Goal: Task Accomplishment & Management: Manage account settings

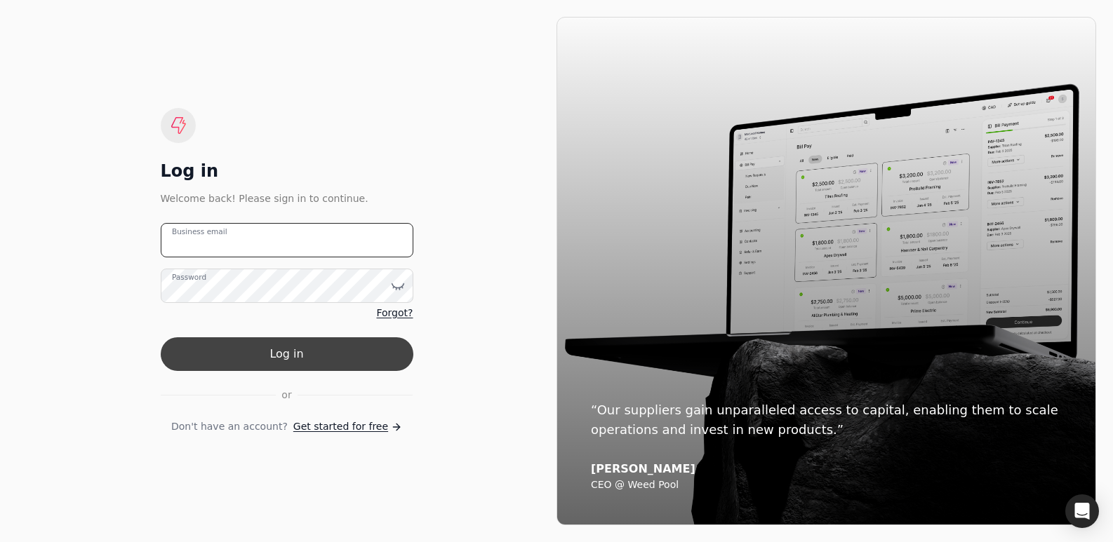
type email "[PERSON_NAME][EMAIL_ADDRESS][DOMAIN_NAME]"
click at [260, 353] on button "Log in" at bounding box center [287, 355] width 253 height 34
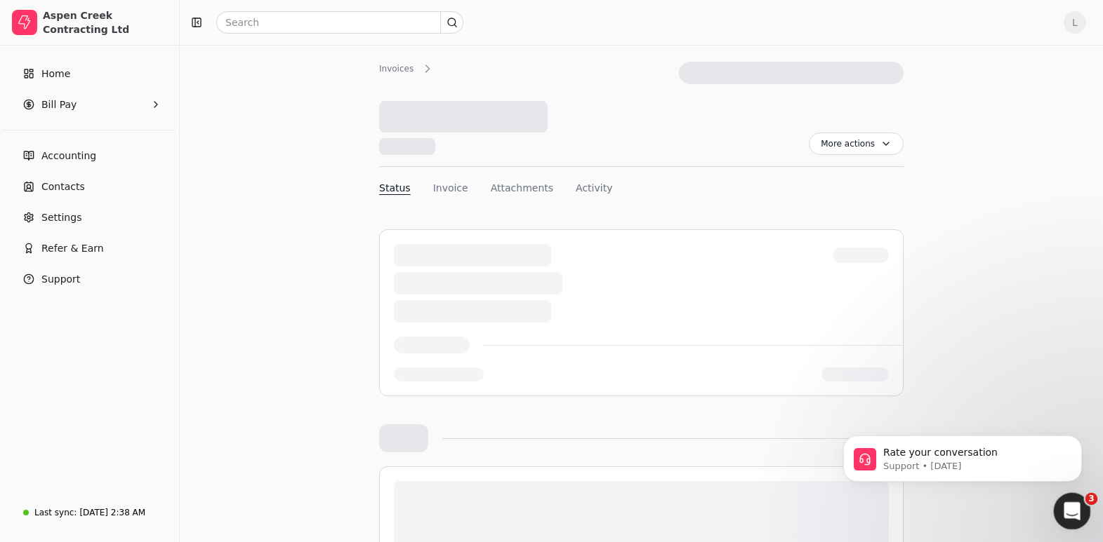
click at [1063, 516] on icon "Open Intercom Messenger" at bounding box center [1069, 509] width 23 height 23
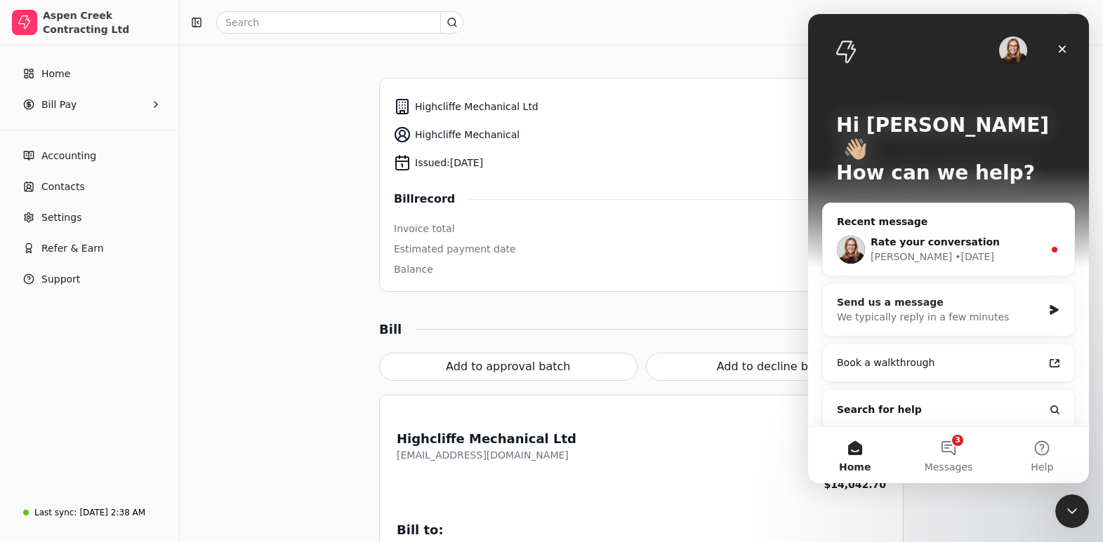
scroll to position [332, 0]
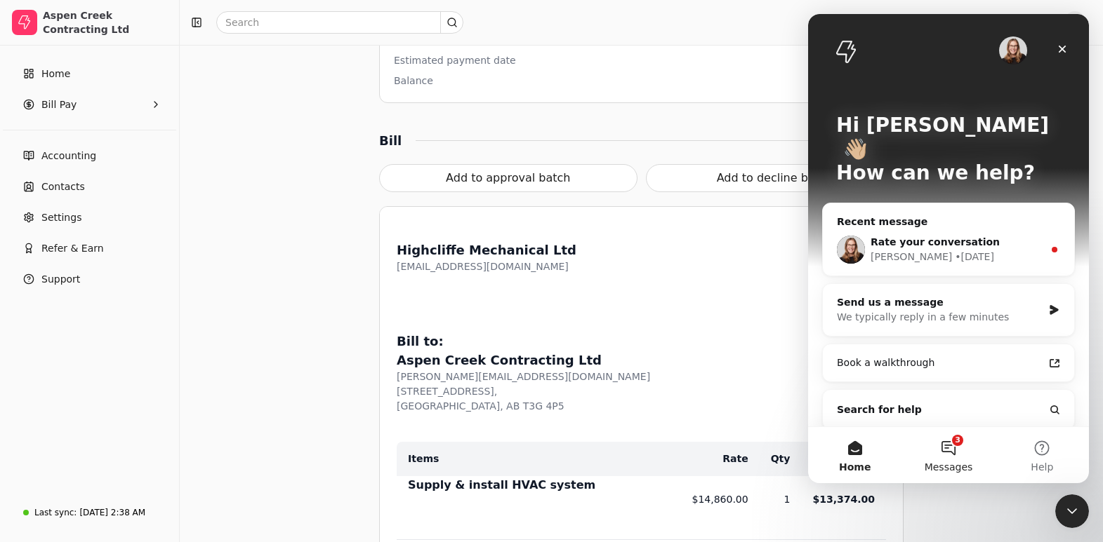
click at [952, 447] on button "3 Messages" at bounding box center [947, 455] width 93 height 56
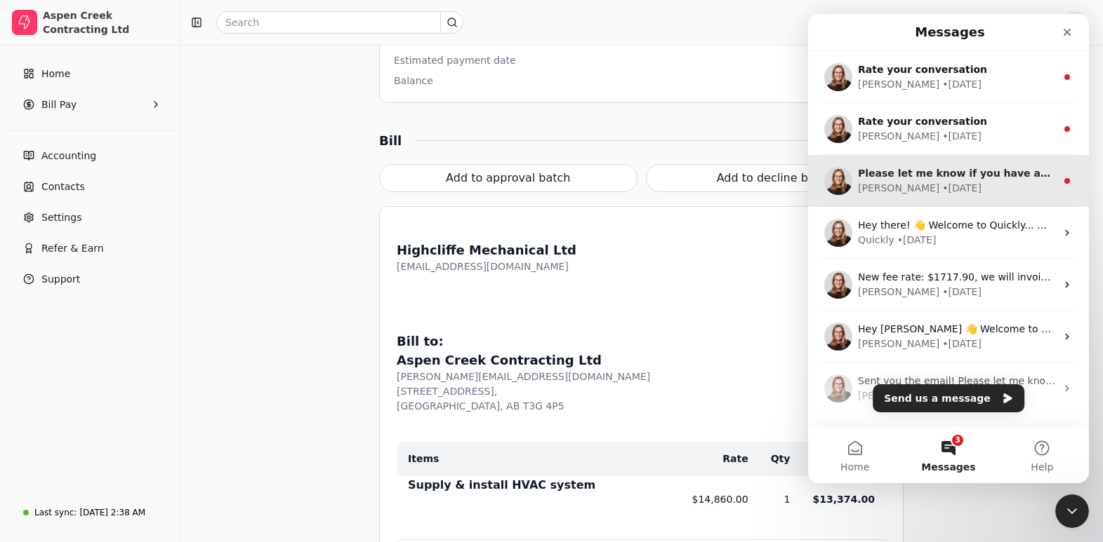
click at [983, 175] on span "Please let me know if you have any other questions." at bounding box center [1003, 173] width 291 height 11
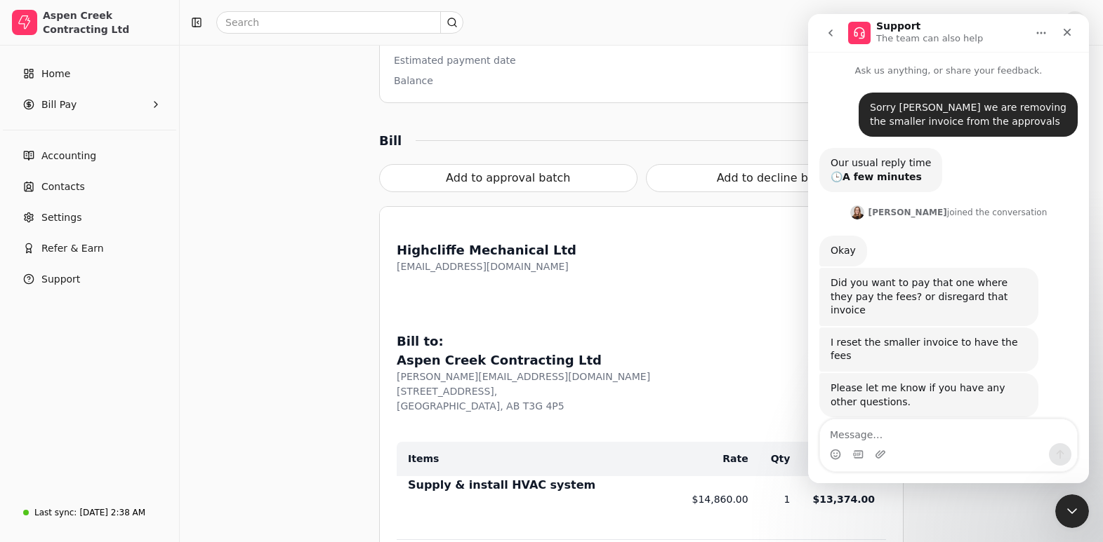
scroll to position [2, 0]
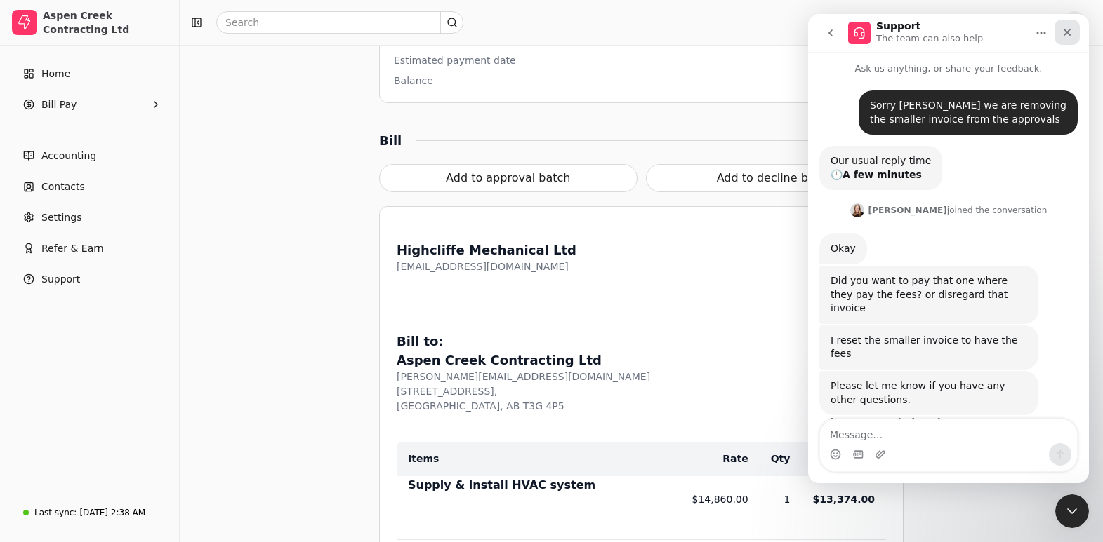
click at [1067, 29] on icon "Close" at bounding box center [1066, 32] width 11 height 11
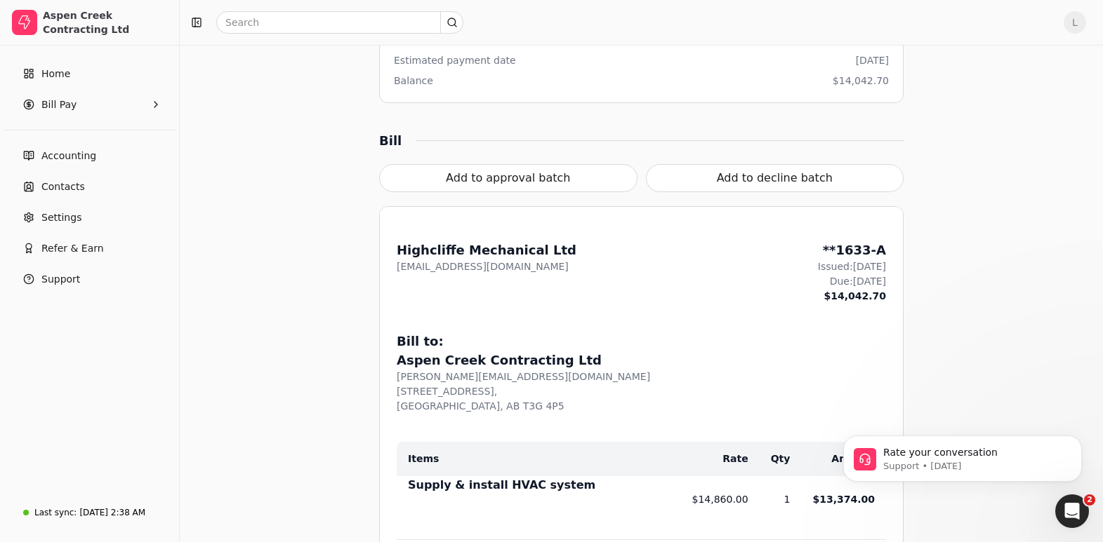
scroll to position [0, 0]
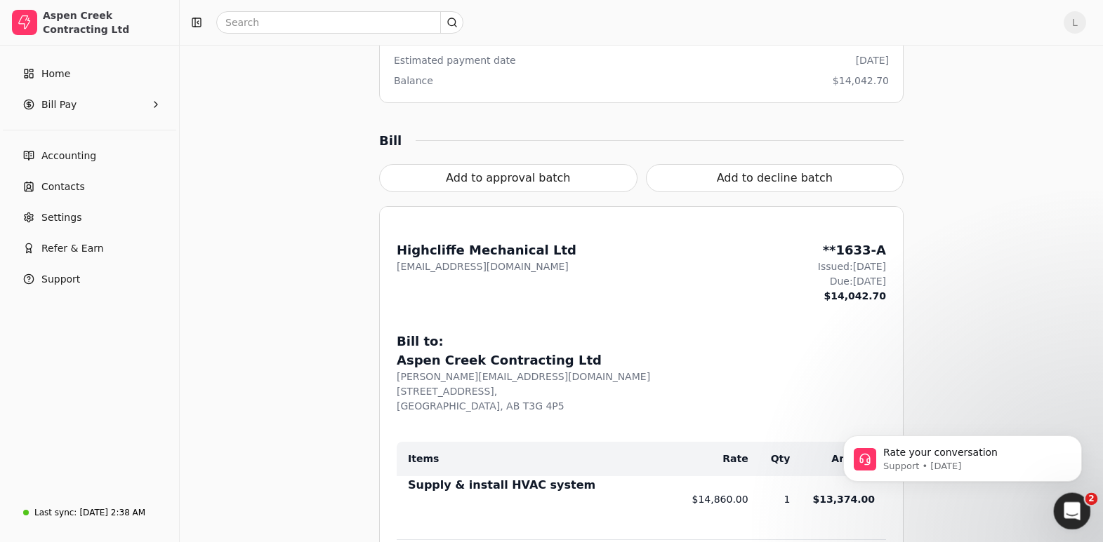
click at [1074, 507] on icon "Open Intercom Messenger" at bounding box center [1069, 509] width 23 height 23
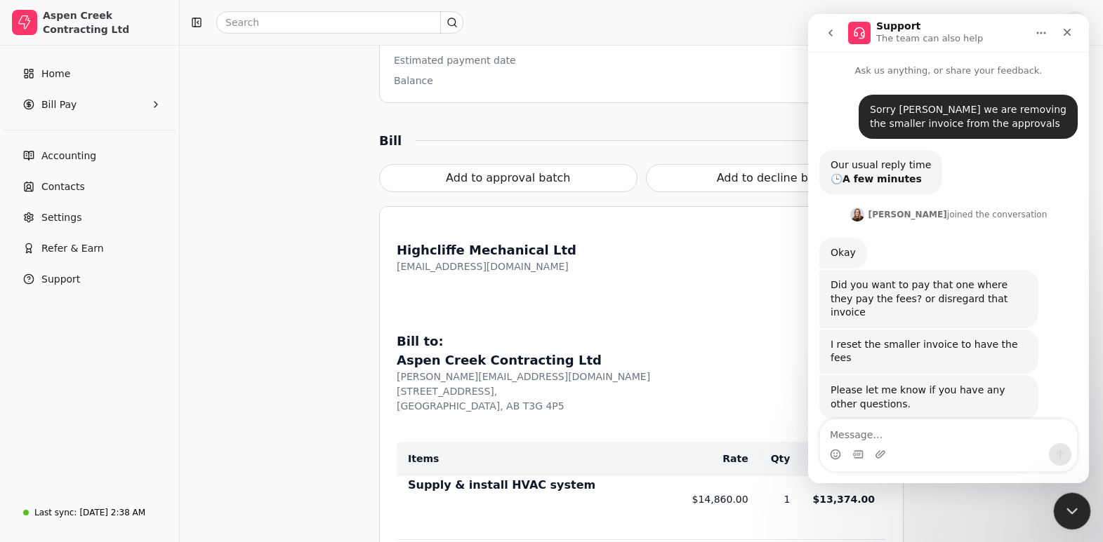
scroll to position [2, 0]
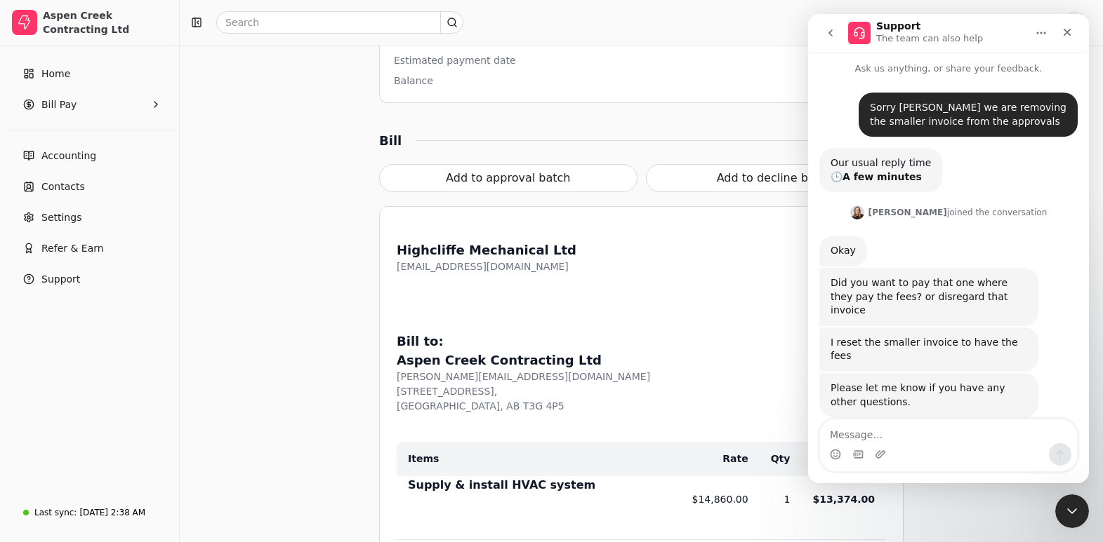
click at [835, 36] on icon "go back" at bounding box center [830, 32] width 11 height 11
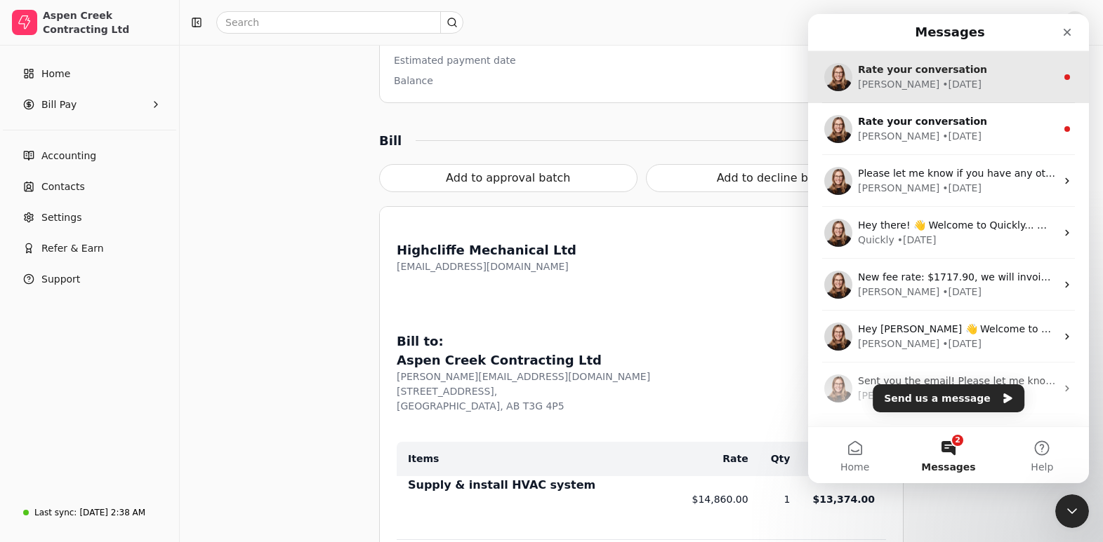
click at [945, 78] on div "[PERSON_NAME] • [DATE]" at bounding box center [957, 84] width 198 height 15
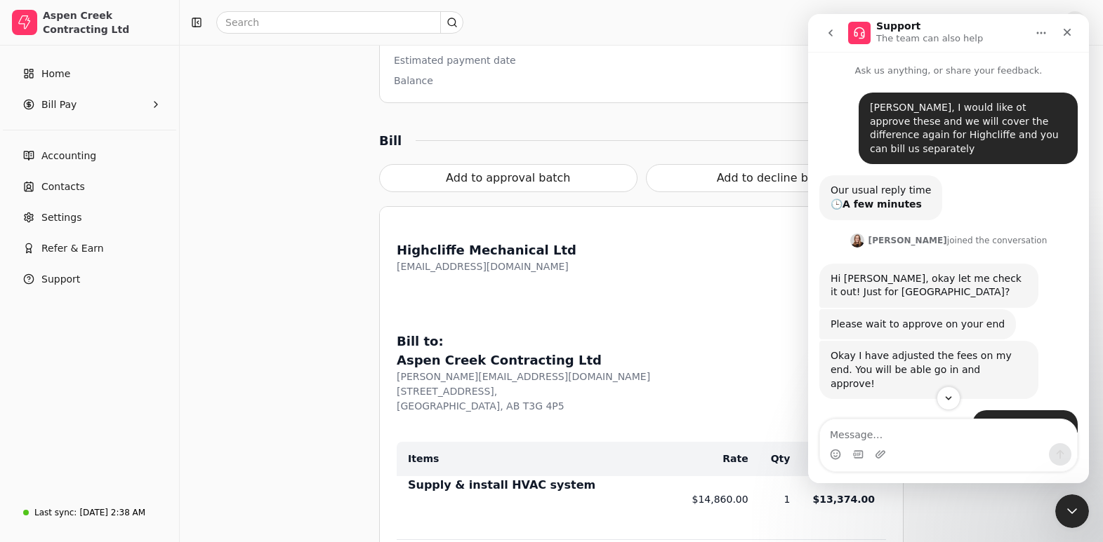
click at [684, 347] on div "Bill to:" at bounding box center [641, 341] width 489 height 19
click at [1074, 29] on div "Close" at bounding box center [1066, 32] width 25 height 25
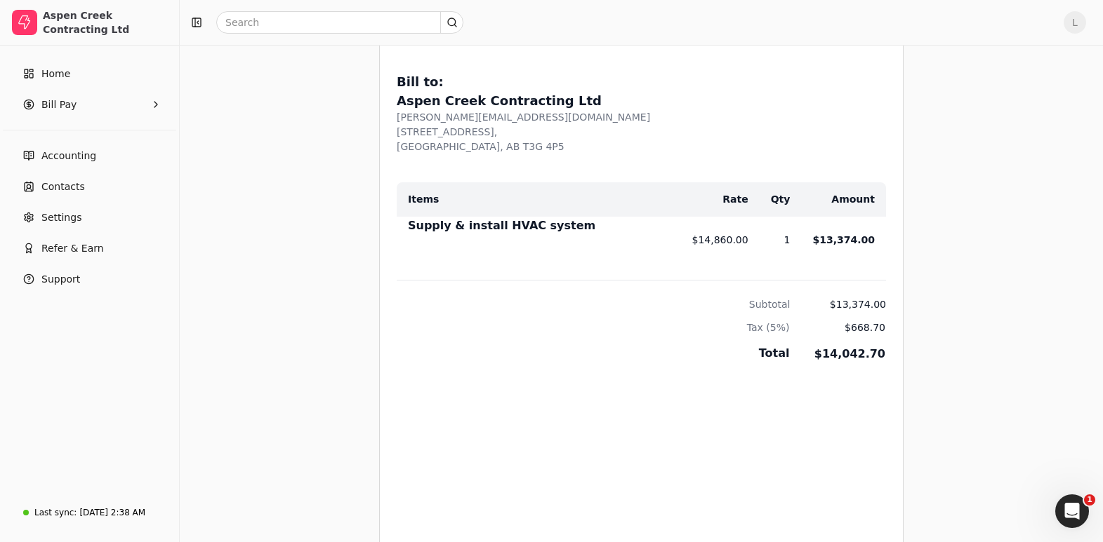
scroll to position [1183, 0]
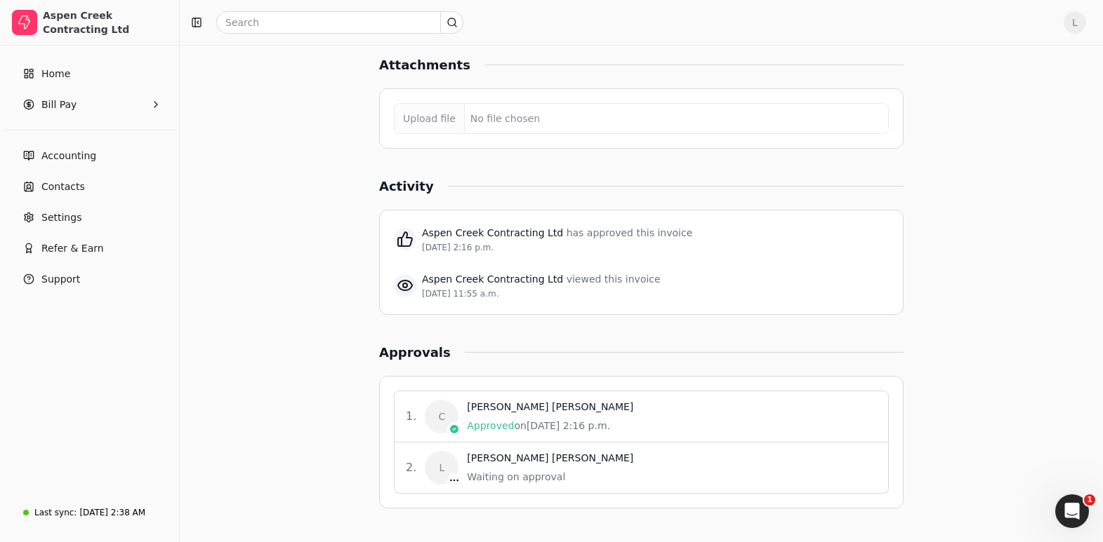
click at [486, 460] on div "[PERSON_NAME]" at bounding box center [550, 458] width 166 height 15
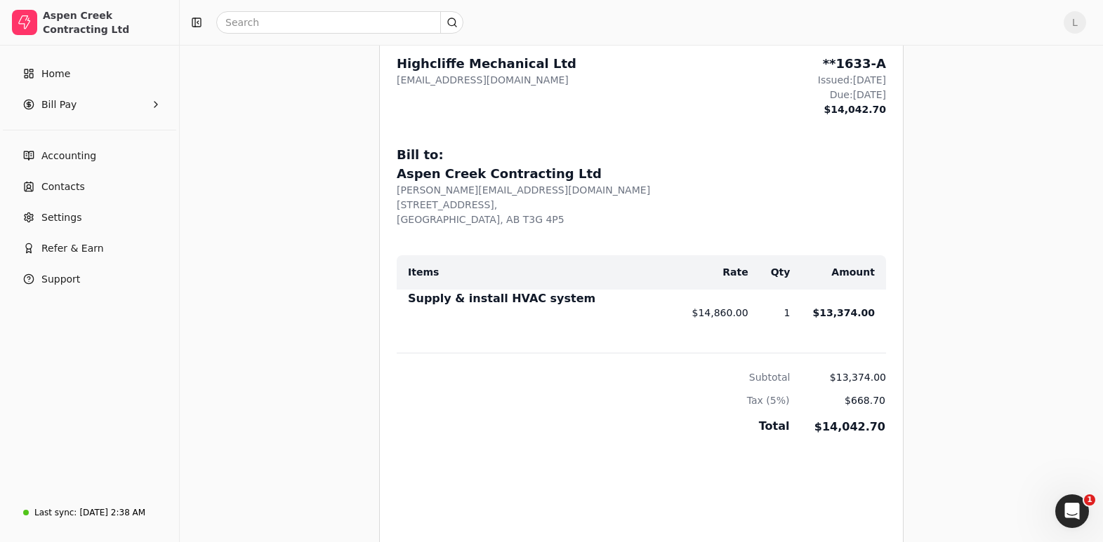
scroll to position [0, 0]
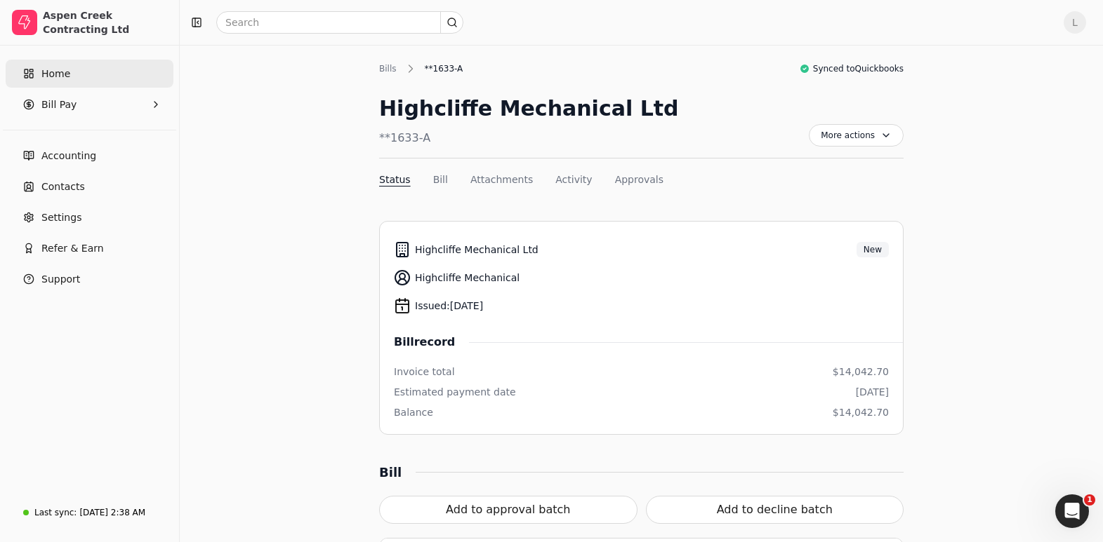
click at [39, 69] on link "Home" at bounding box center [90, 74] width 168 height 28
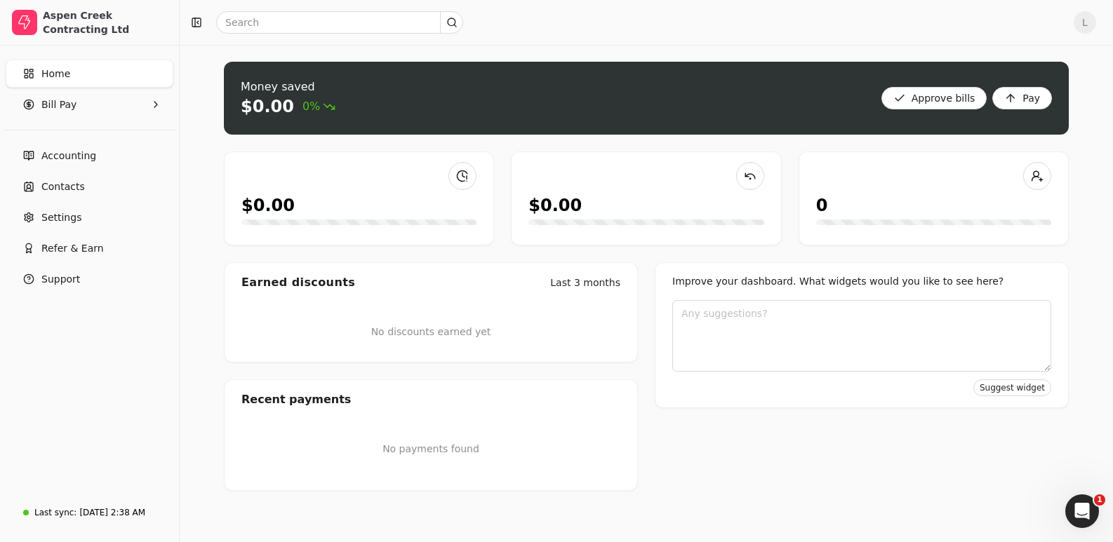
click at [66, 77] on span "Home" at bounding box center [55, 74] width 29 height 15
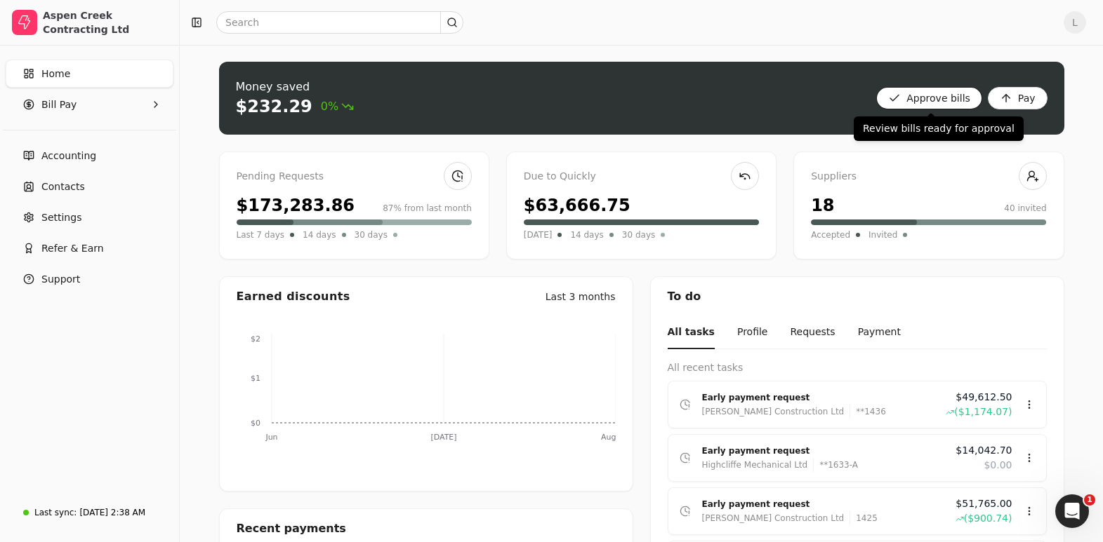
click at [939, 98] on bills "Approve bills" at bounding box center [929, 98] width 106 height 22
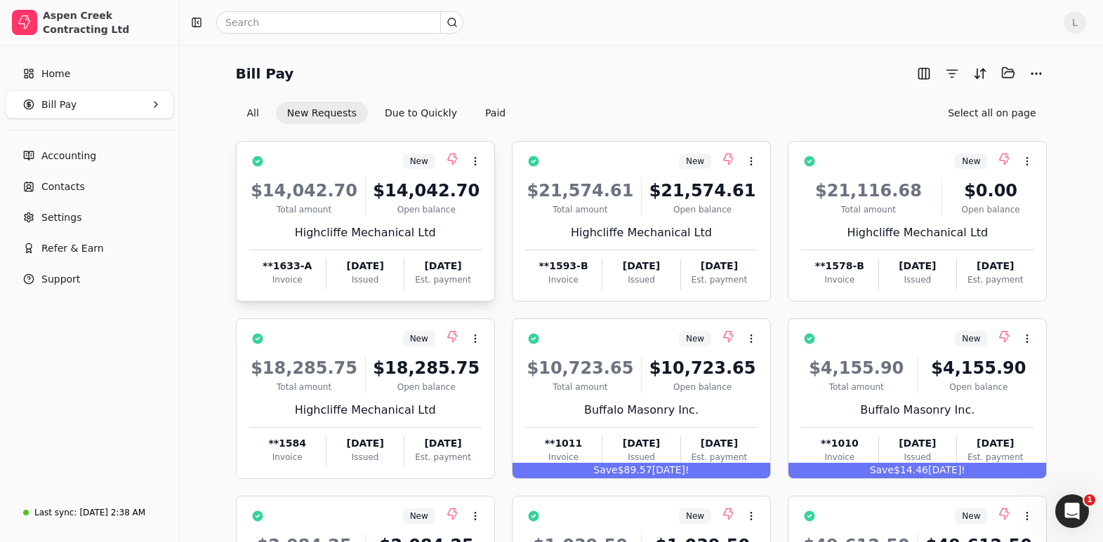
click at [301, 205] on div "Total amount" at bounding box center [304, 210] width 110 height 13
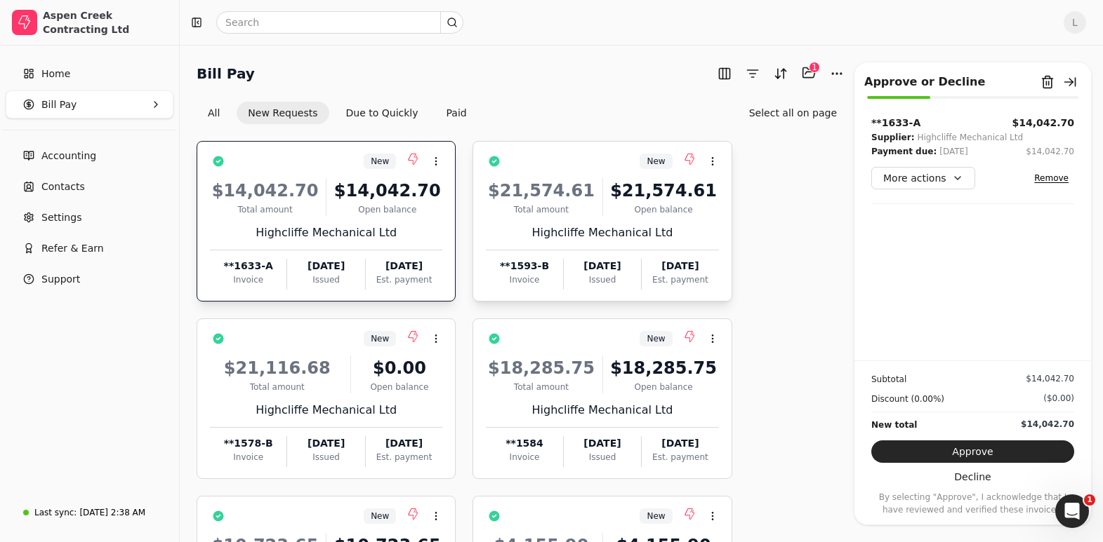
click at [665, 178] on div "$21,574.61" at bounding box center [663, 190] width 110 height 25
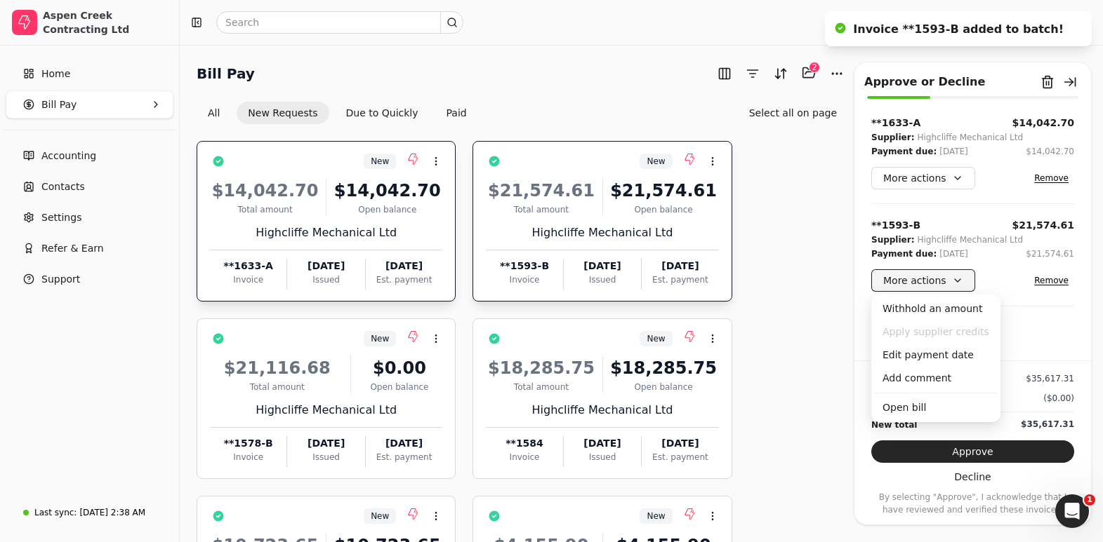
click at [954, 278] on button "More actions" at bounding box center [923, 280] width 104 height 22
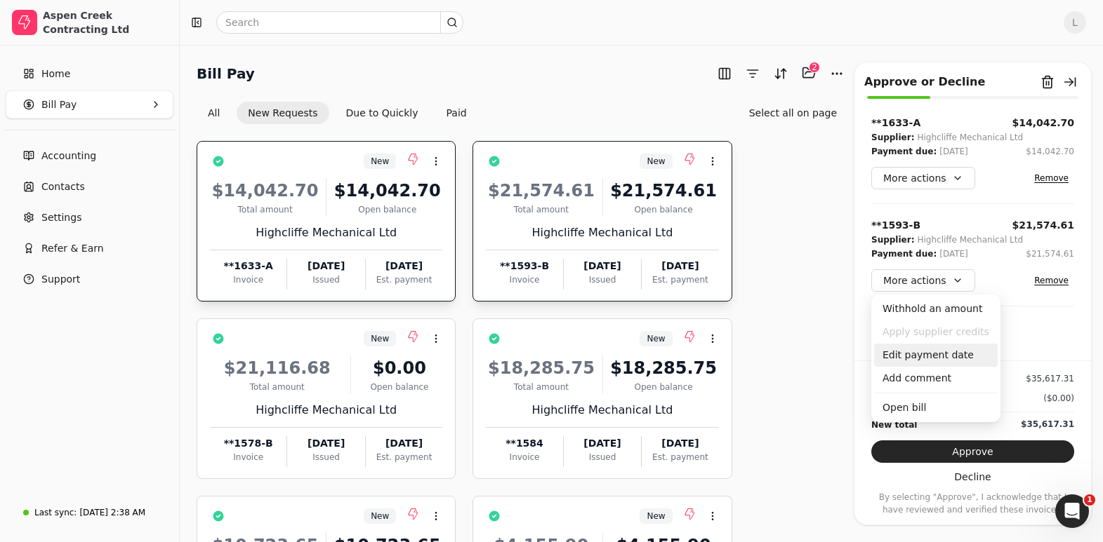
click at [902, 359] on div "Edit payment date" at bounding box center [936, 355] width 124 height 23
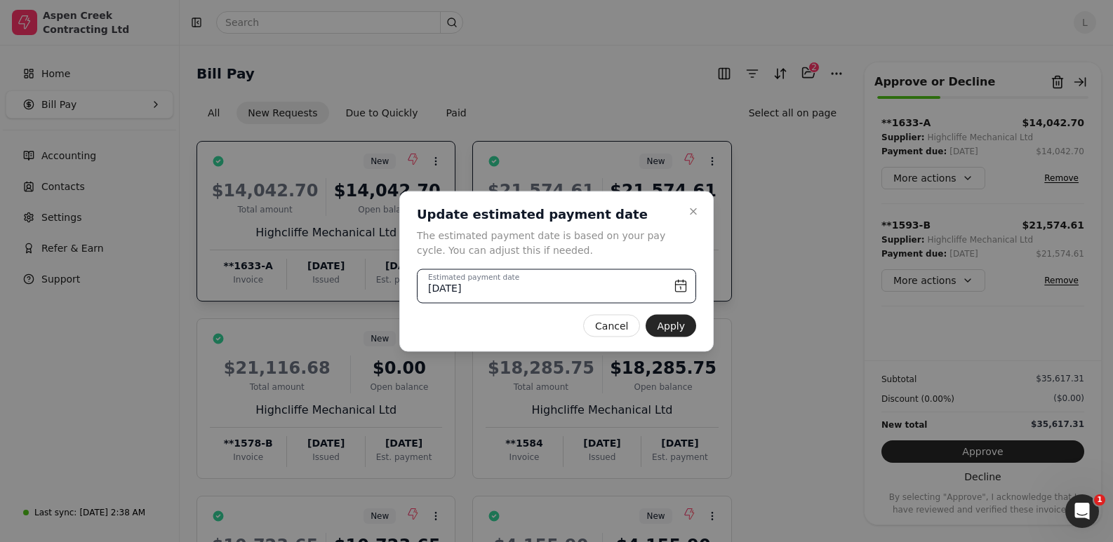
click at [683, 287] on input "[DATE]" at bounding box center [556, 286] width 279 height 34
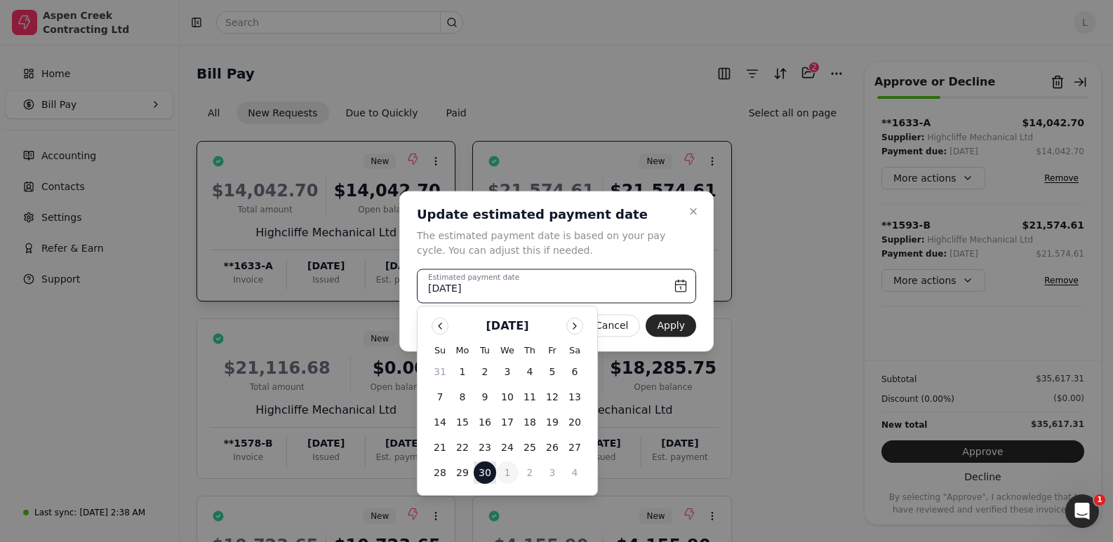
click at [507, 476] on button "1" at bounding box center [507, 473] width 22 height 22
type input "[DATE]"
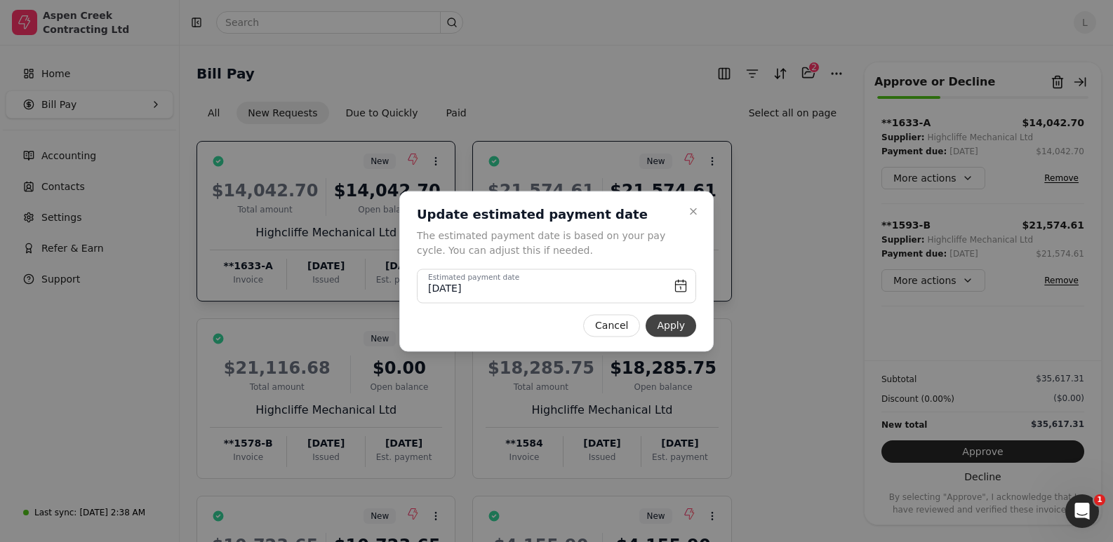
click at [667, 326] on button "Apply" at bounding box center [671, 325] width 51 height 22
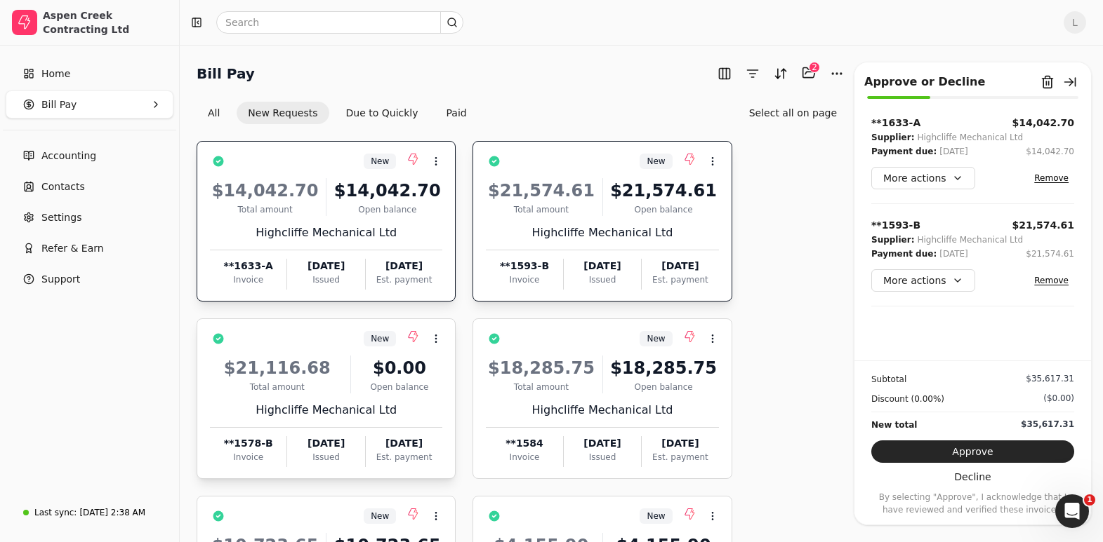
click at [307, 383] on div "Total amount" at bounding box center [277, 387] width 135 height 13
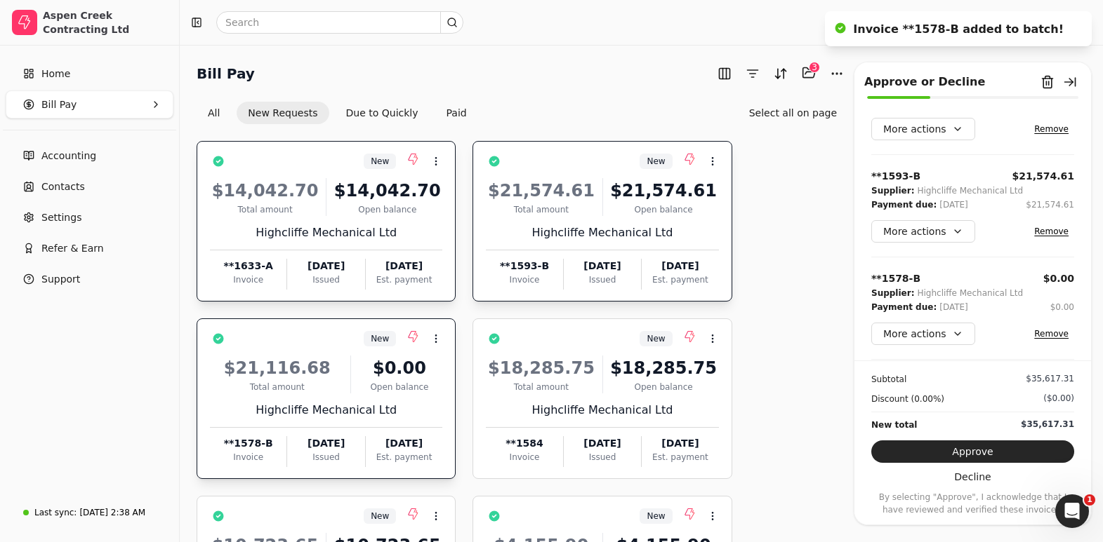
scroll to position [50, 0]
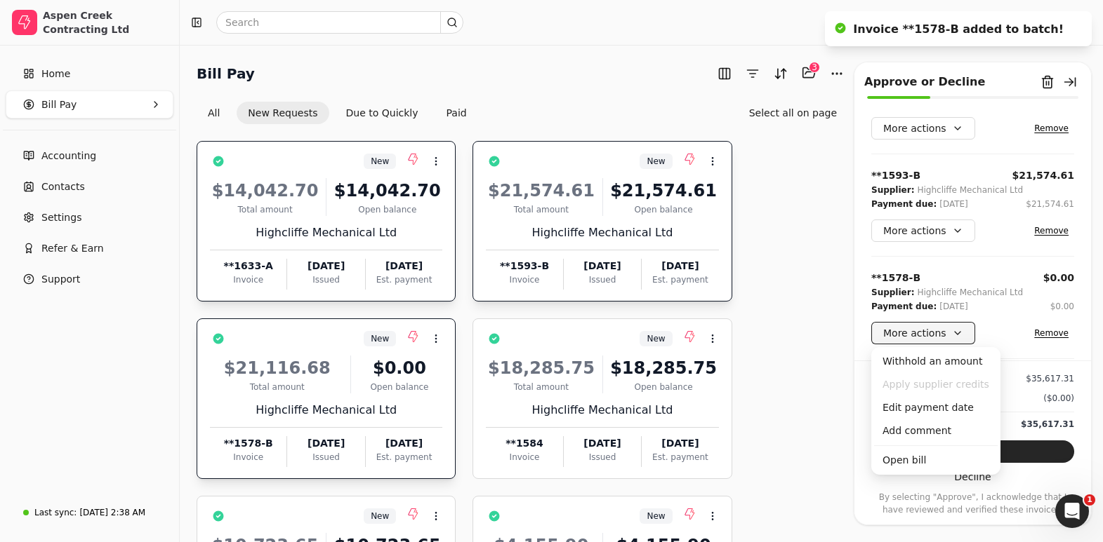
click at [957, 333] on button "More actions" at bounding box center [923, 333] width 104 height 22
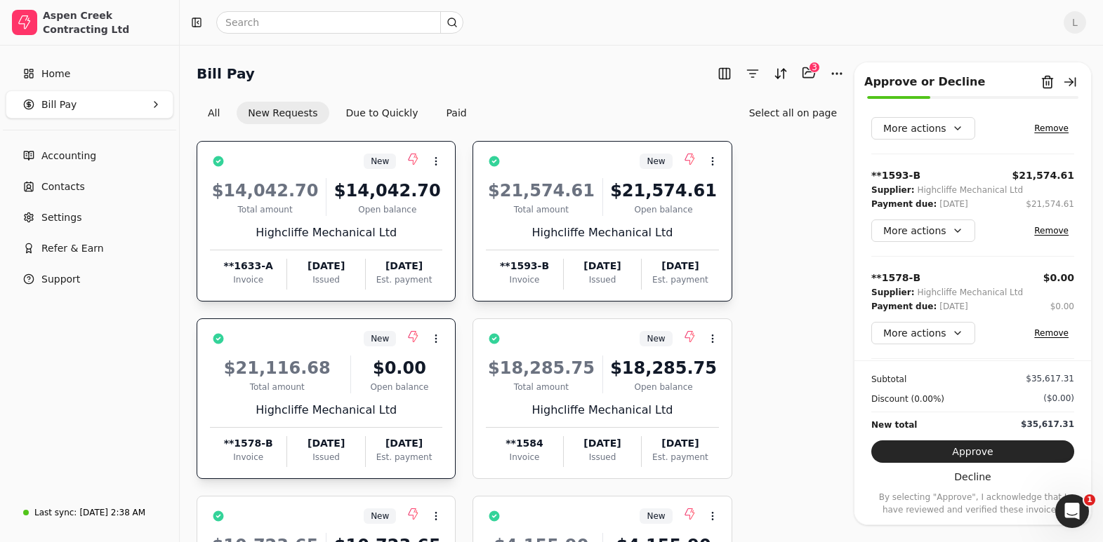
click at [1040, 327] on button "Remove" at bounding box center [1051, 333] width 46 height 17
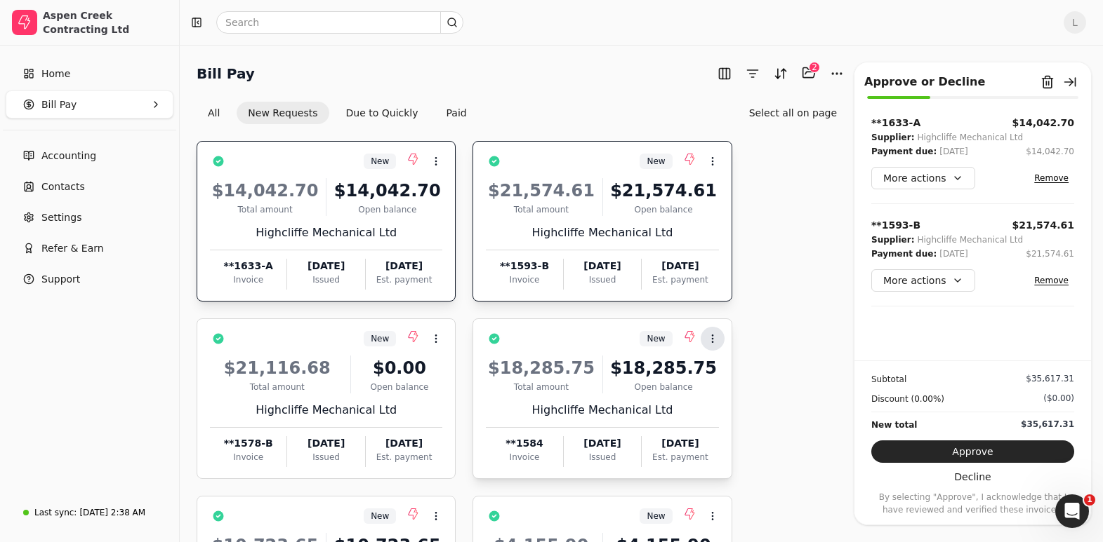
click at [711, 334] on icon at bounding box center [712, 338] width 11 height 11
click at [585, 392] on div "Total amount" at bounding box center [541, 387] width 110 height 13
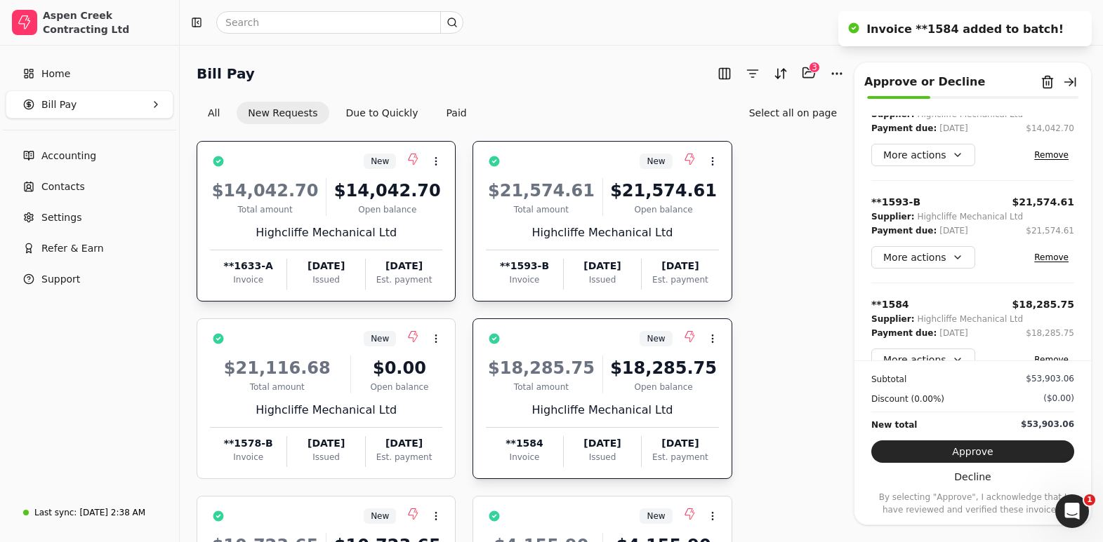
scroll to position [50, 0]
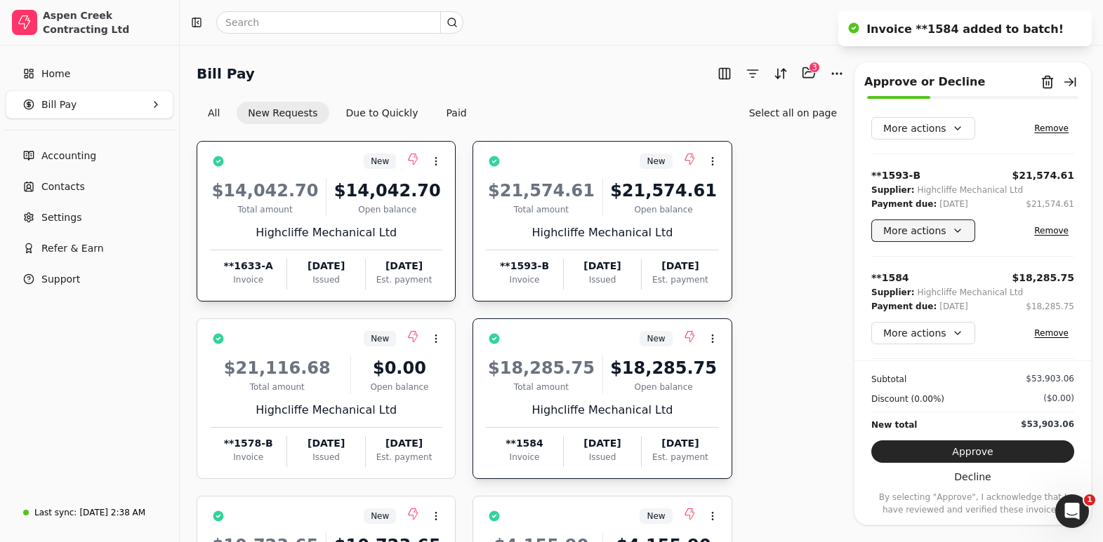
click at [921, 234] on button "More actions" at bounding box center [923, 231] width 104 height 22
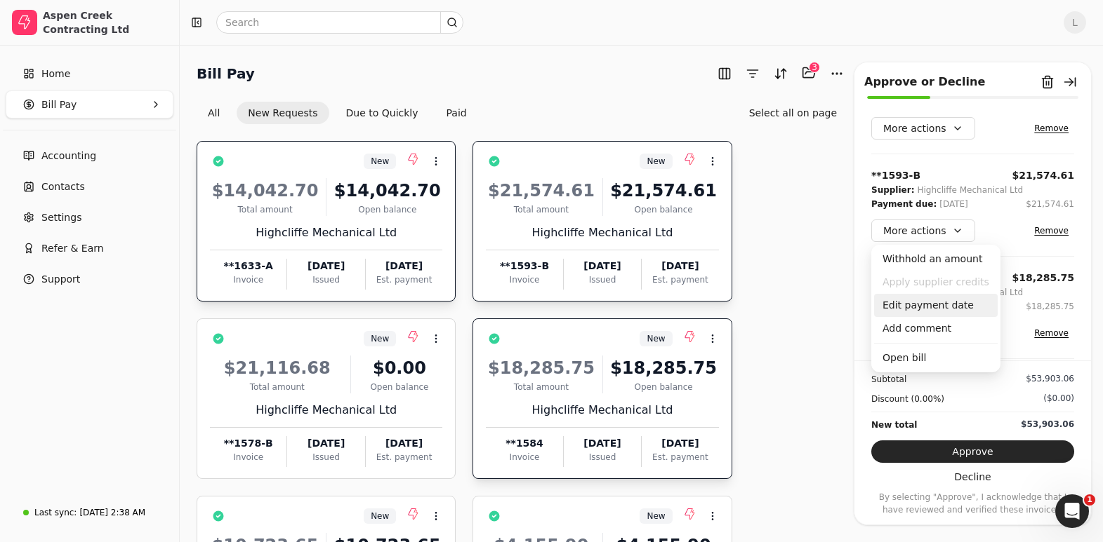
click at [901, 302] on div "Edit payment date" at bounding box center [936, 305] width 124 height 23
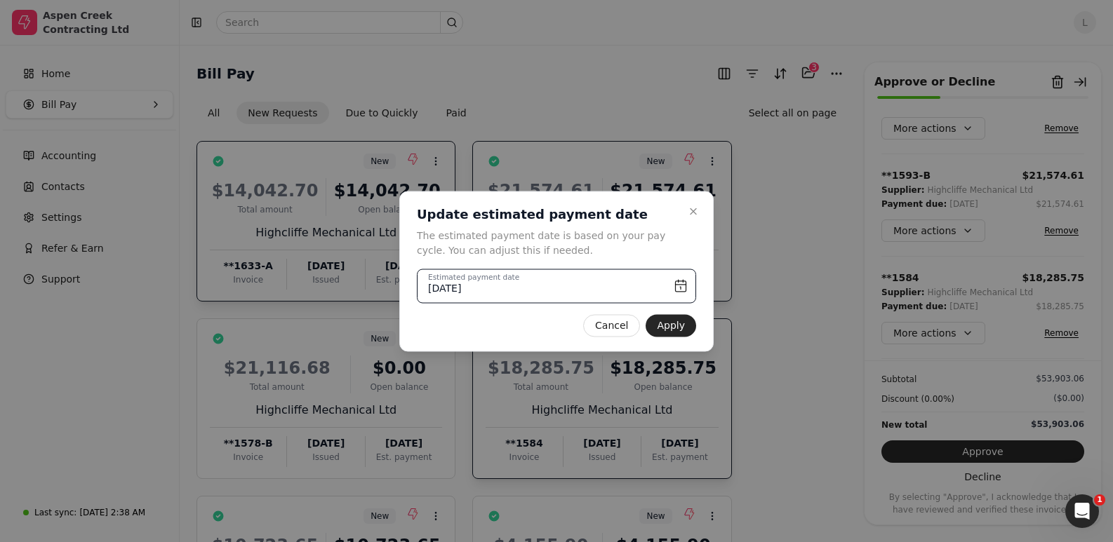
click at [681, 283] on input "[DATE]" at bounding box center [556, 286] width 279 height 34
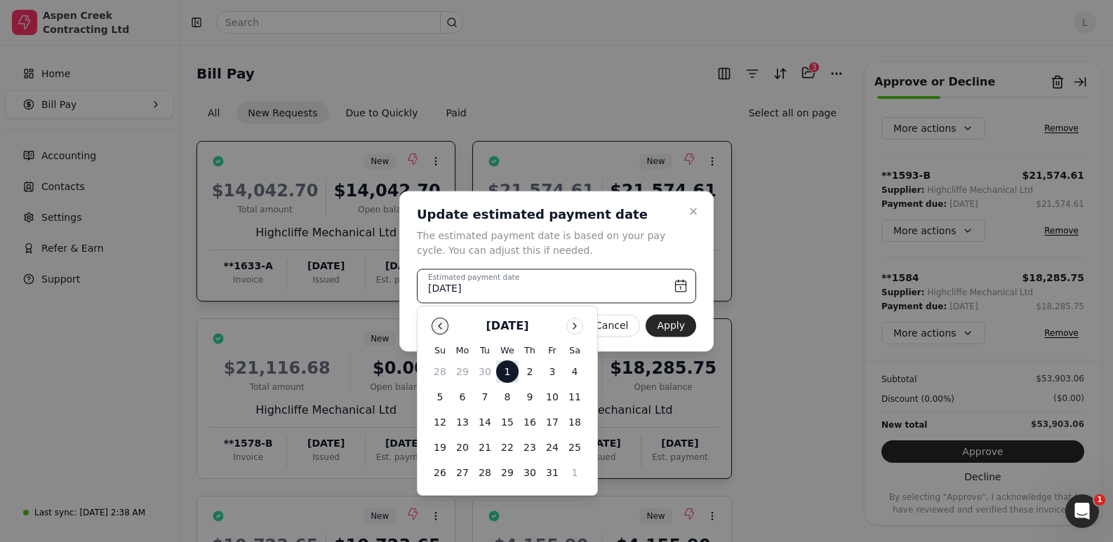
click at [439, 327] on button "Go to previous month" at bounding box center [440, 326] width 17 height 17
click at [486, 447] on button "23" at bounding box center [485, 448] width 22 height 22
type input "[DATE]"
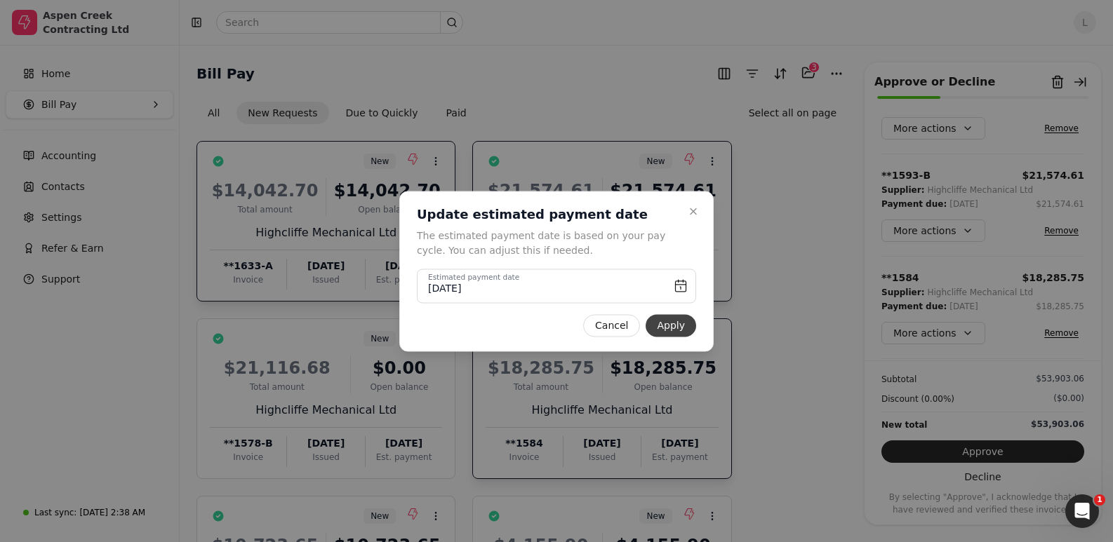
click at [666, 321] on button "Apply" at bounding box center [671, 325] width 51 height 22
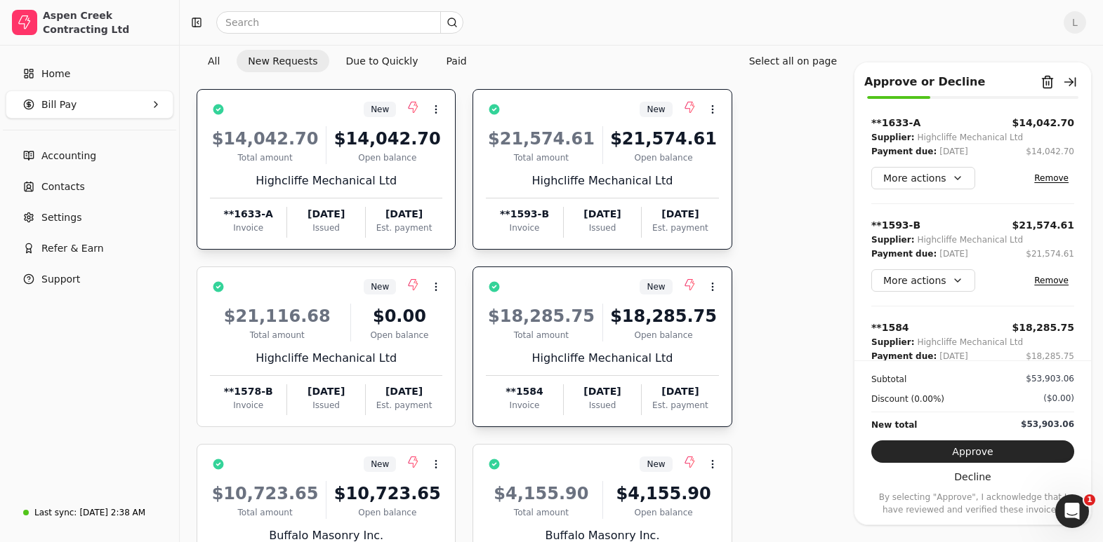
scroll to position [51, 0]
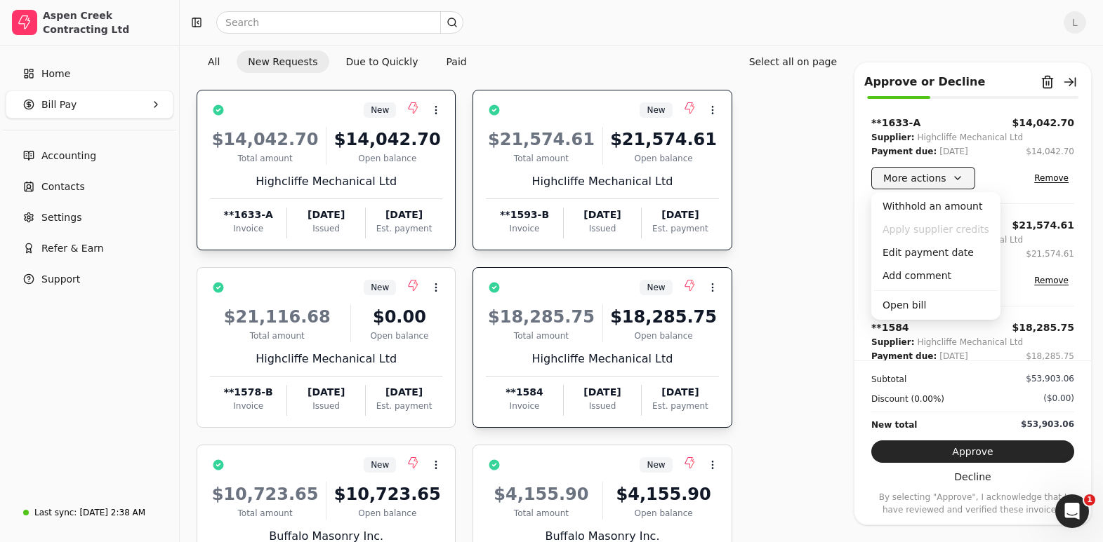
click at [937, 175] on button "More actions" at bounding box center [923, 178] width 104 height 22
click at [933, 252] on div "Edit payment date" at bounding box center [936, 252] width 124 height 23
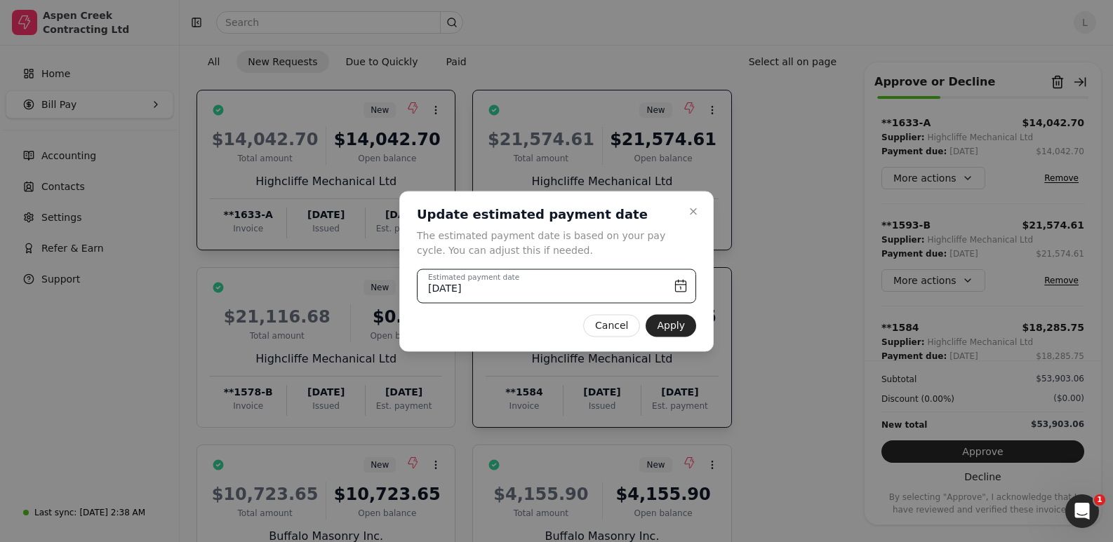
click at [505, 293] on input "[DATE]" at bounding box center [556, 286] width 279 height 34
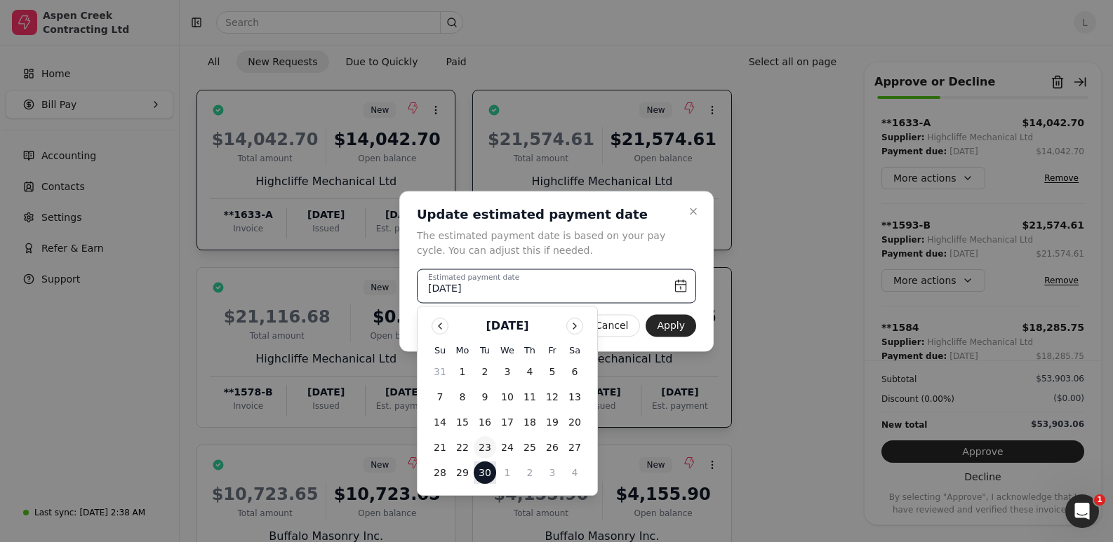
click at [480, 447] on button "23" at bounding box center [485, 448] width 22 height 22
type input "[DATE]"
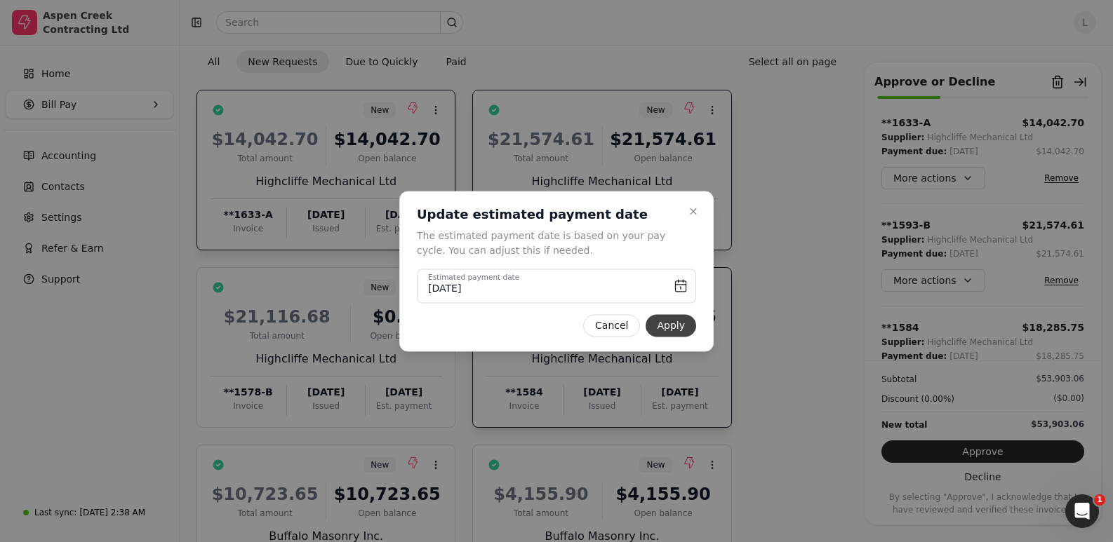
click at [678, 328] on button "Apply" at bounding box center [671, 325] width 51 height 22
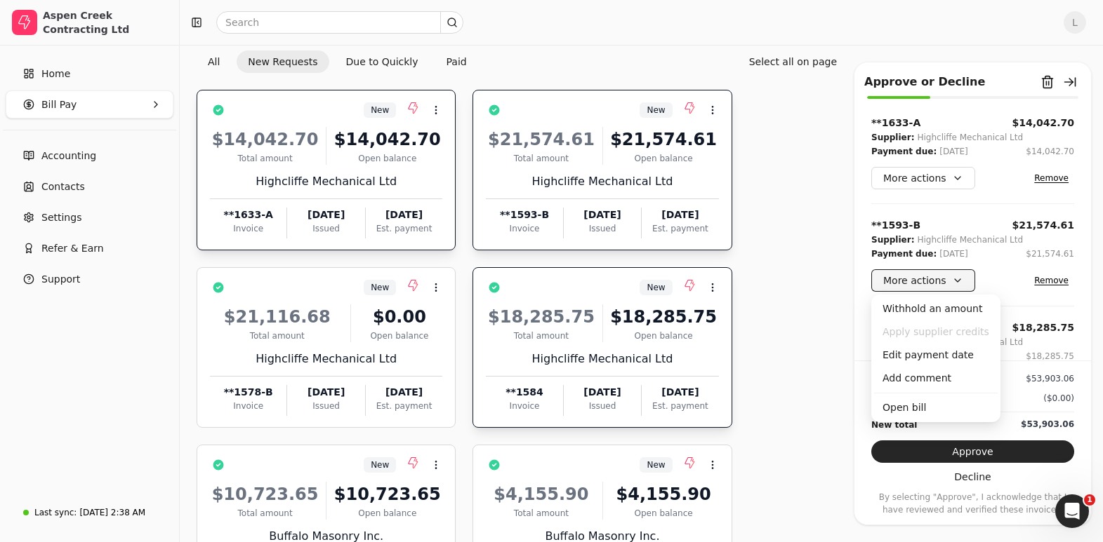
click at [937, 277] on button "More actions" at bounding box center [923, 280] width 104 height 22
click at [909, 352] on div "Edit payment date" at bounding box center [936, 355] width 124 height 23
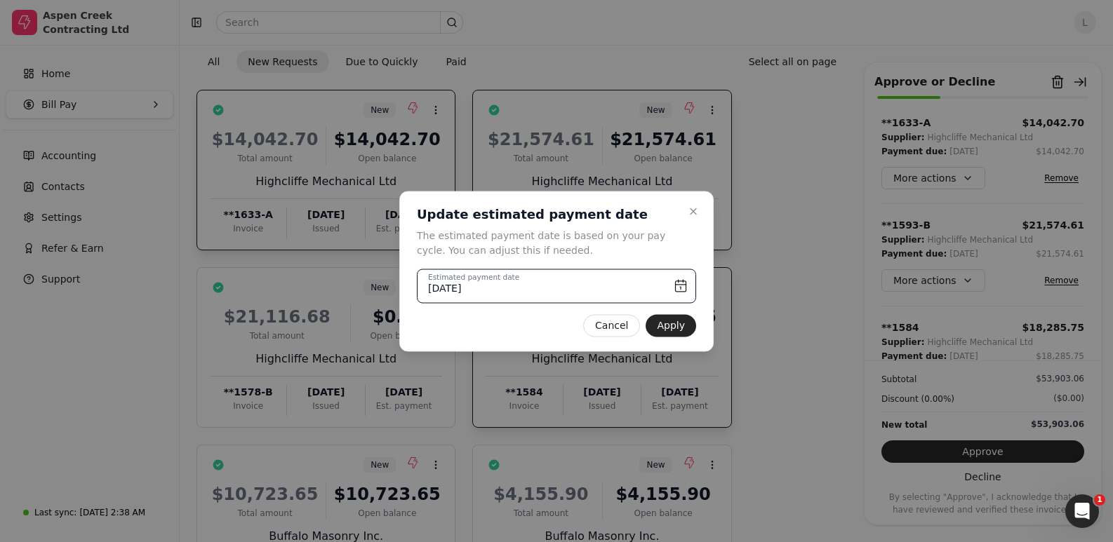
click at [684, 285] on input "[DATE]" at bounding box center [556, 286] width 279 height 34
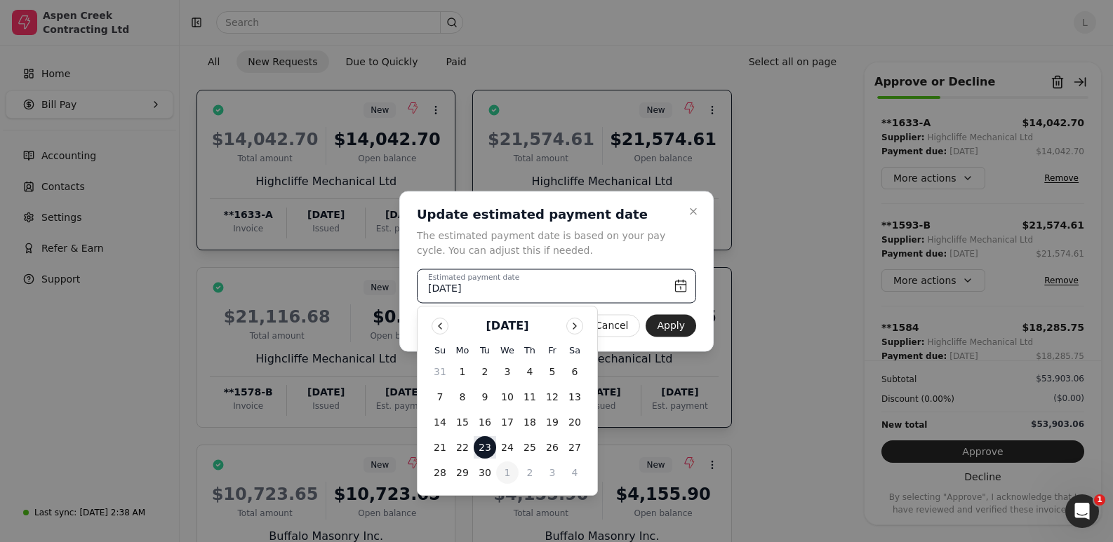
click at [507, 472] on button "1" at bounding box center [507, 473] width 22 height 22
type input "[DATE]"
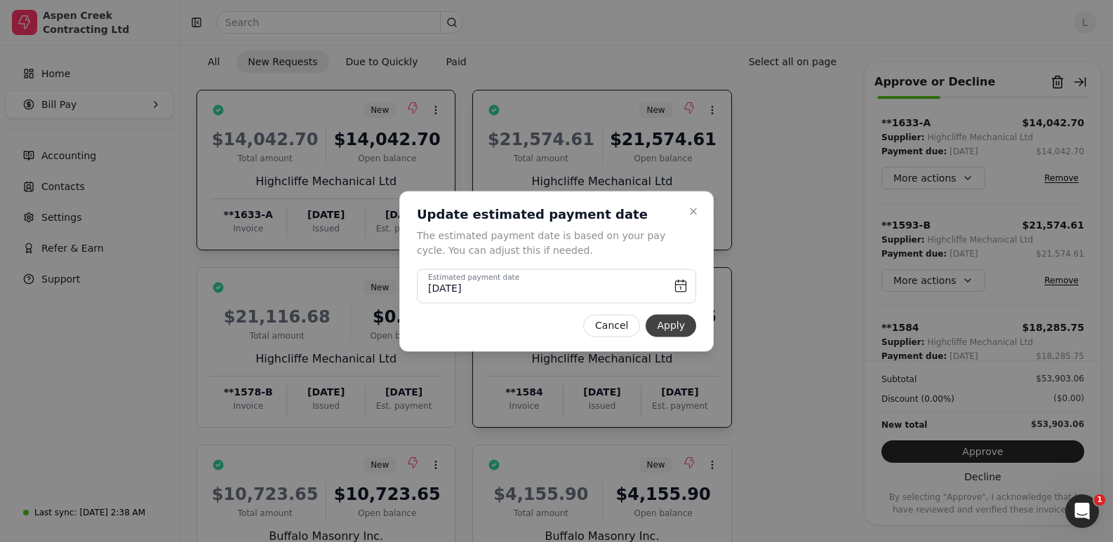
click at [677, 327] on button "Apply" at bounding box center [671, 325] width 51 height 22
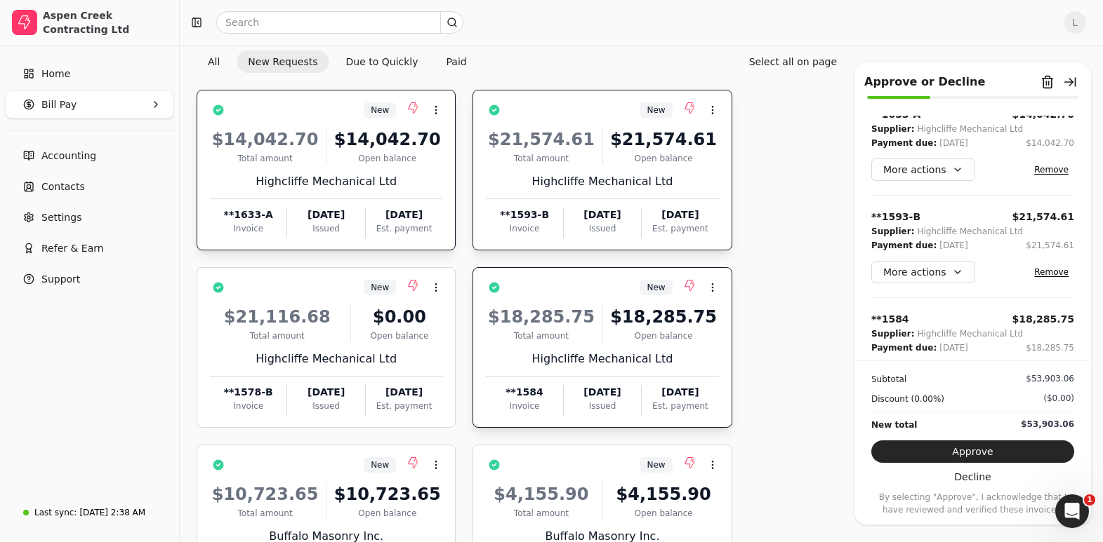
scroll to position [50, 0]
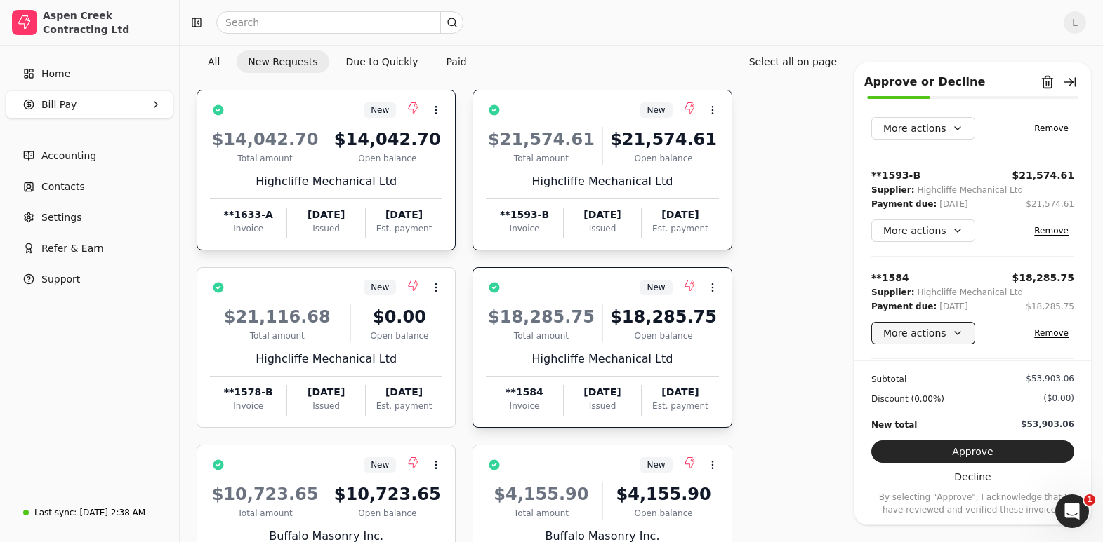
click at [905, 334] on button "More actions" at bounding box center [923, 333] width 104 height 22
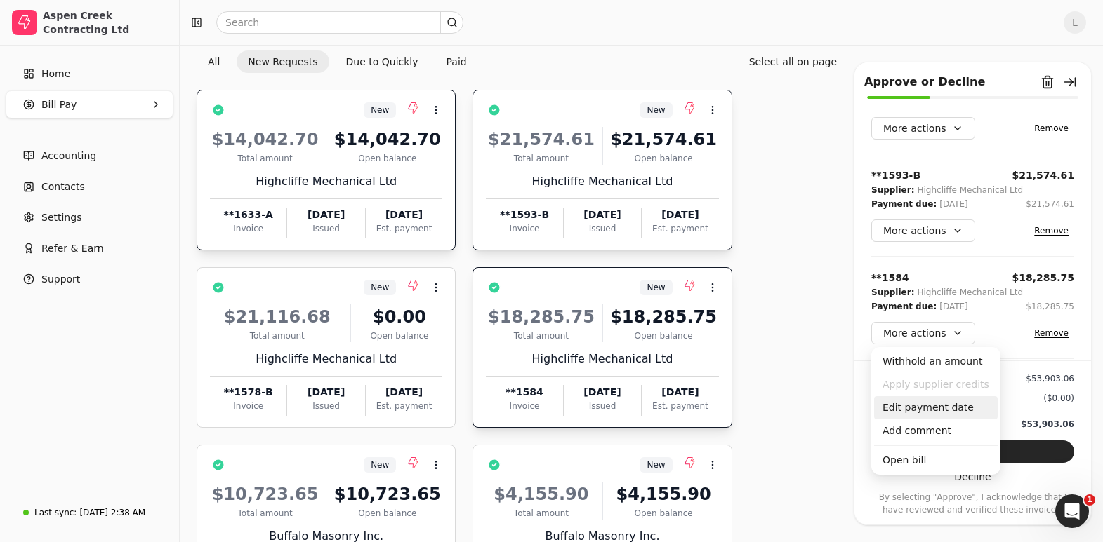
click at [923, 409] on div "Edit payment date" at bounding box center [936, 408] width 124 height 23
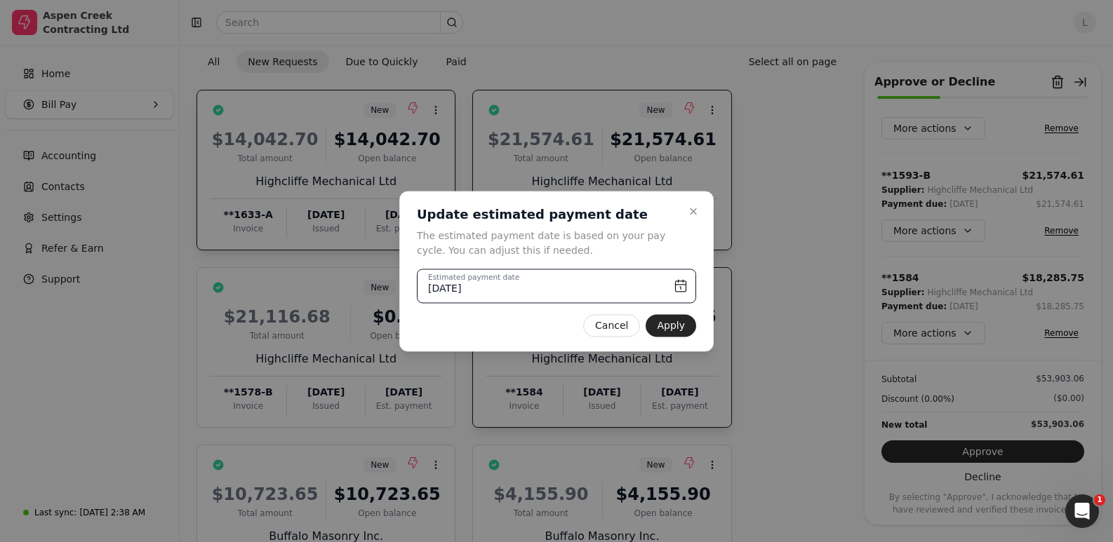
click at [487, 292] on input "[DATE]" at bounding box center [556, 286] width 279 height 34
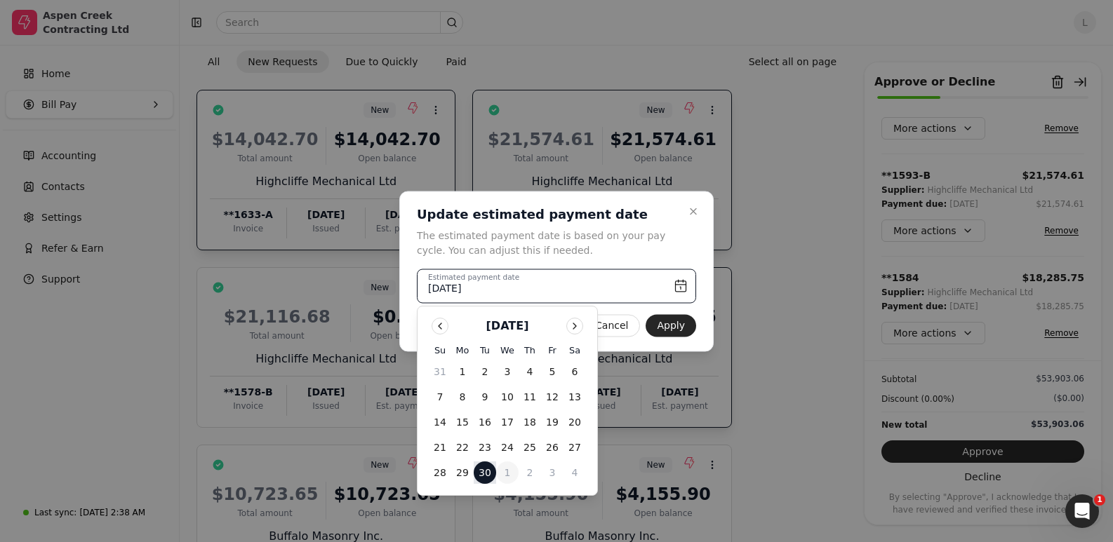
click at [507, 467] on button "1" at bounding box center [507, 473] width 22 height 22
type input "[DATE]"
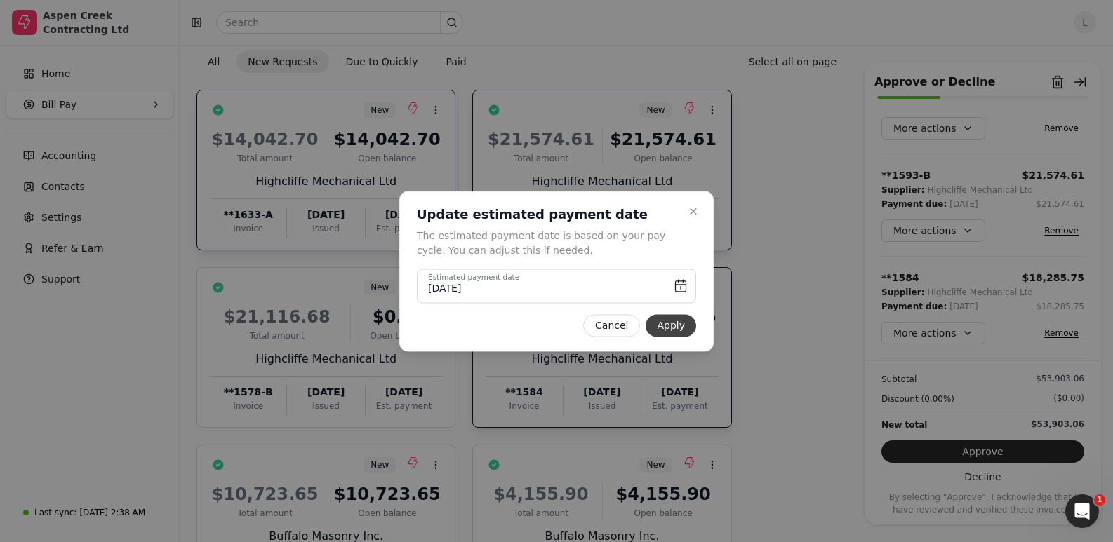
click at [677, 333] on button "Apply" at bounding box center [671, 325] width 51 height 22
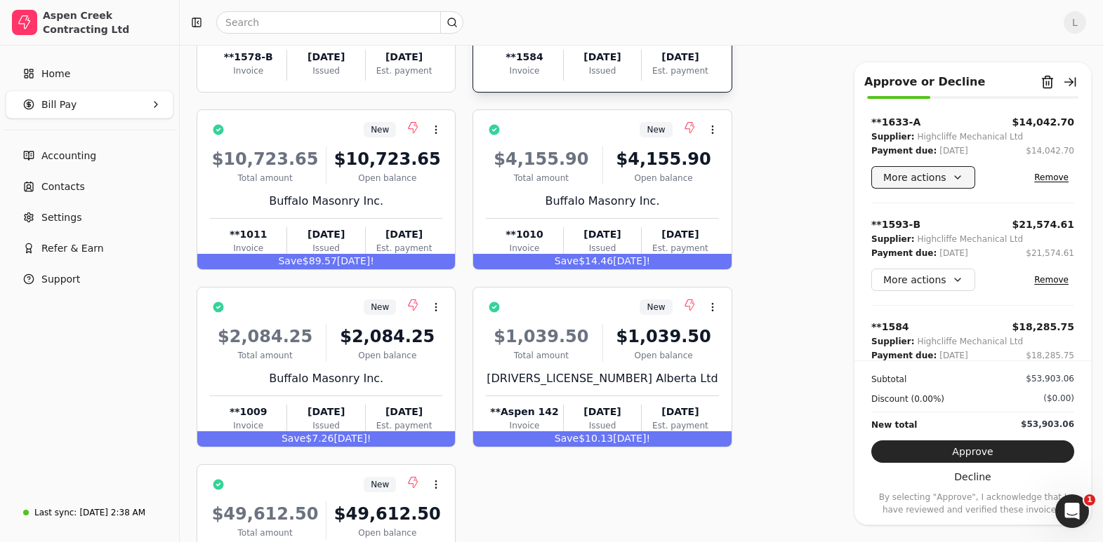
scroll to position [0, 0]
click at [354, 363] on div "$2,084.25 Total amount $2,084.25 Open balance Buffalo Masonry Inc. **1009 Invoi…" at bounding box center [326, 376] width 232 height 120
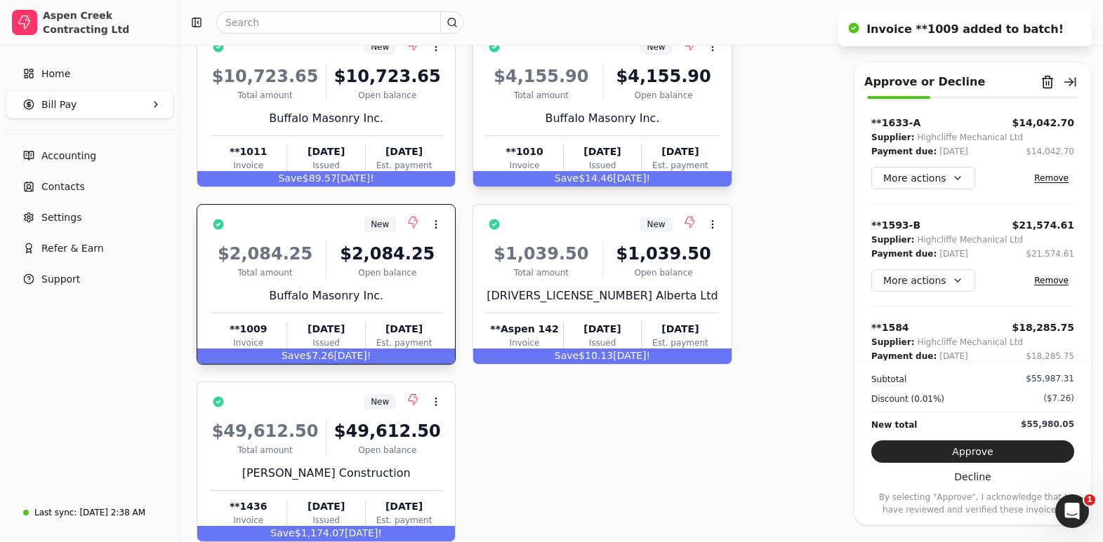
scroll to position [324, 0]
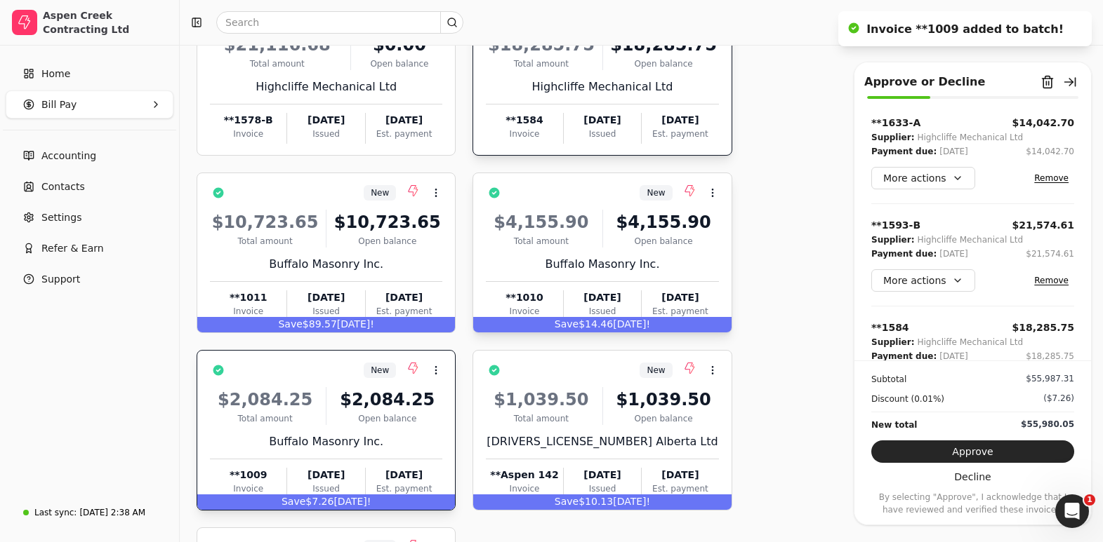
click at [633, 236] on div "Open balance" at bounding box center [663, 241] width 110 height 13
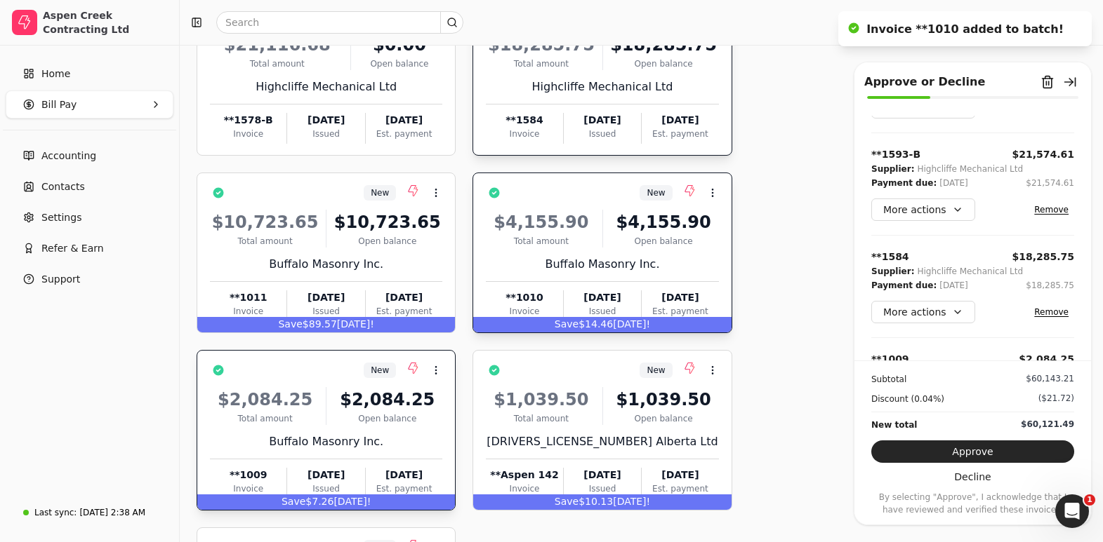
scroll to position [255, 0]
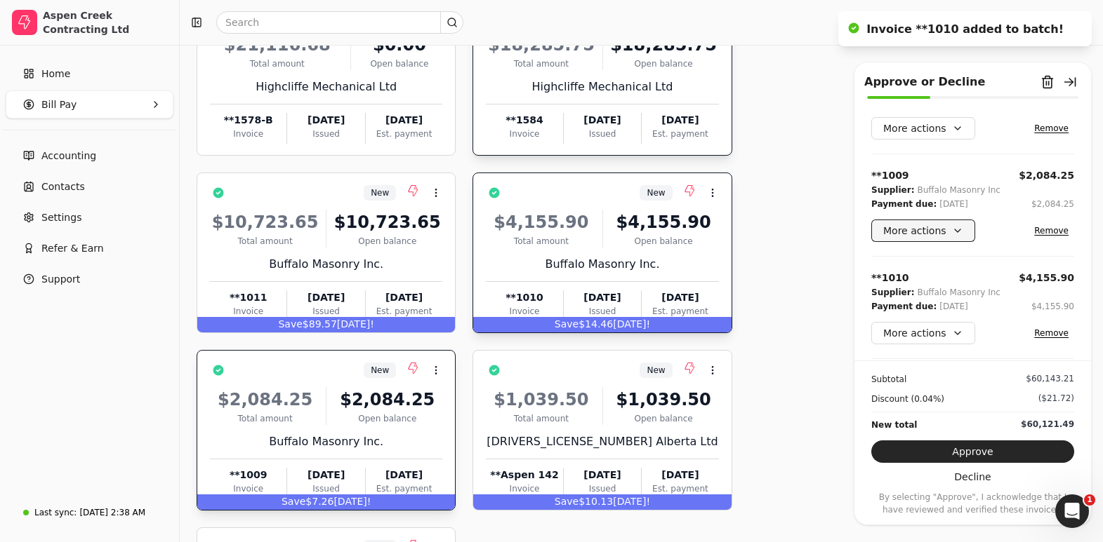
click at [954, 229] on button "More actions" at bounding box center [923, 231] width 104 height 22
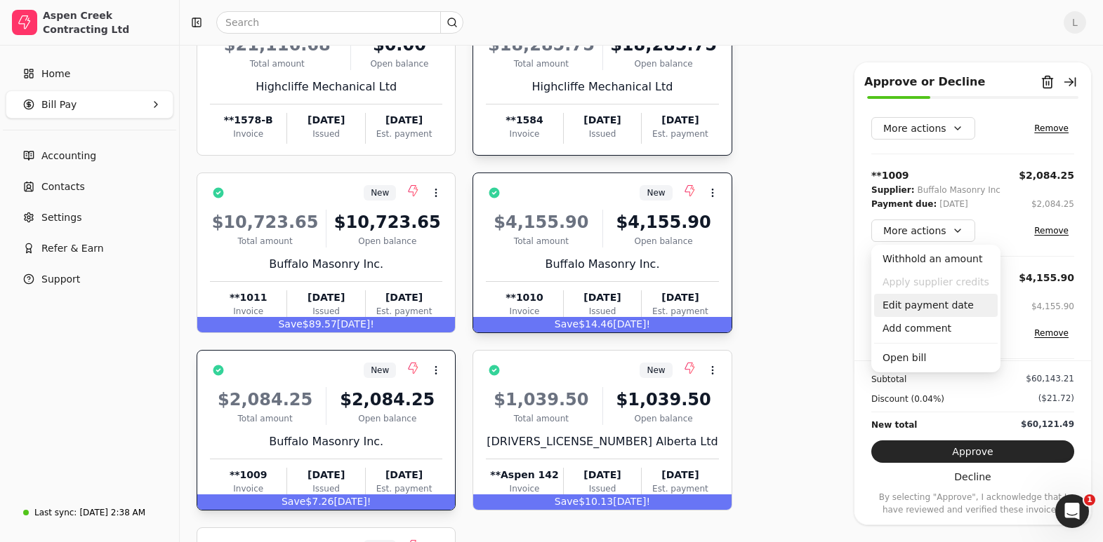
click at [888, 304] on div "Edit payment date" at bounding box center [936, 305] width 124 height 23
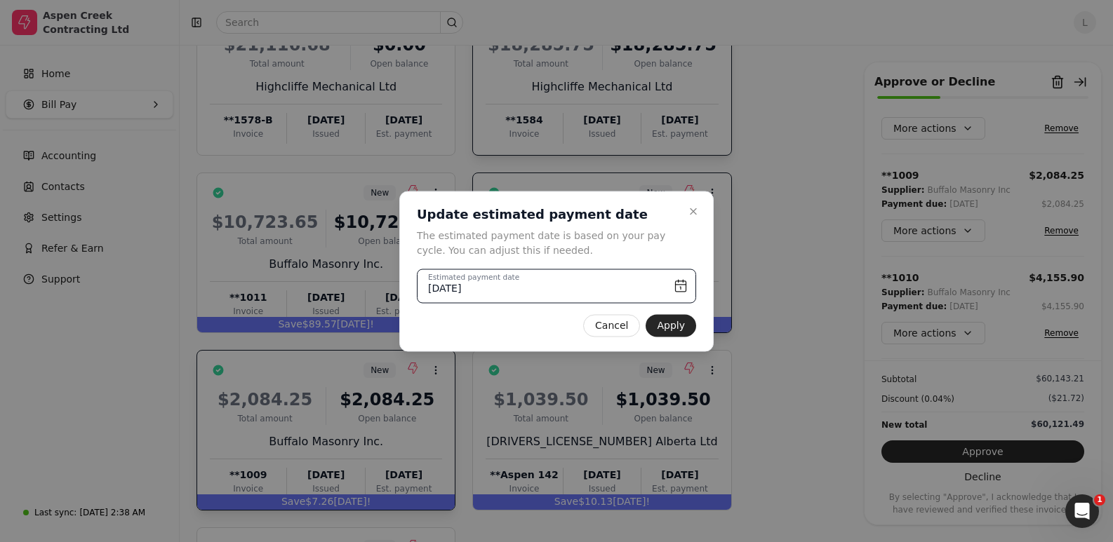
click at [681, 286] on input "[DATE]" at bounding box center [556, 286] width 279 height 34
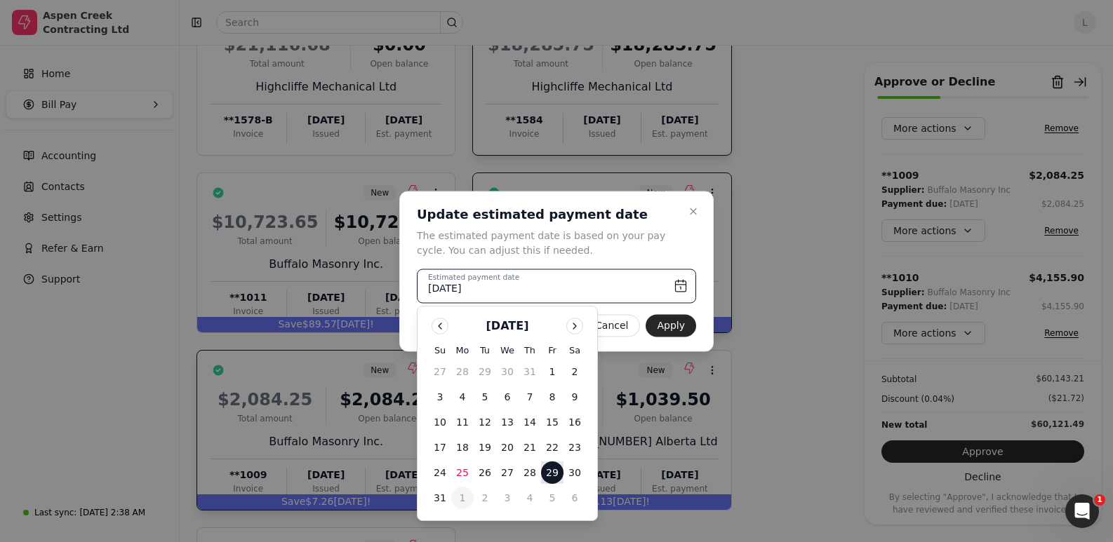
click at [464, 501] on button "1" at bounding box center [462, 498] width 22 height 22
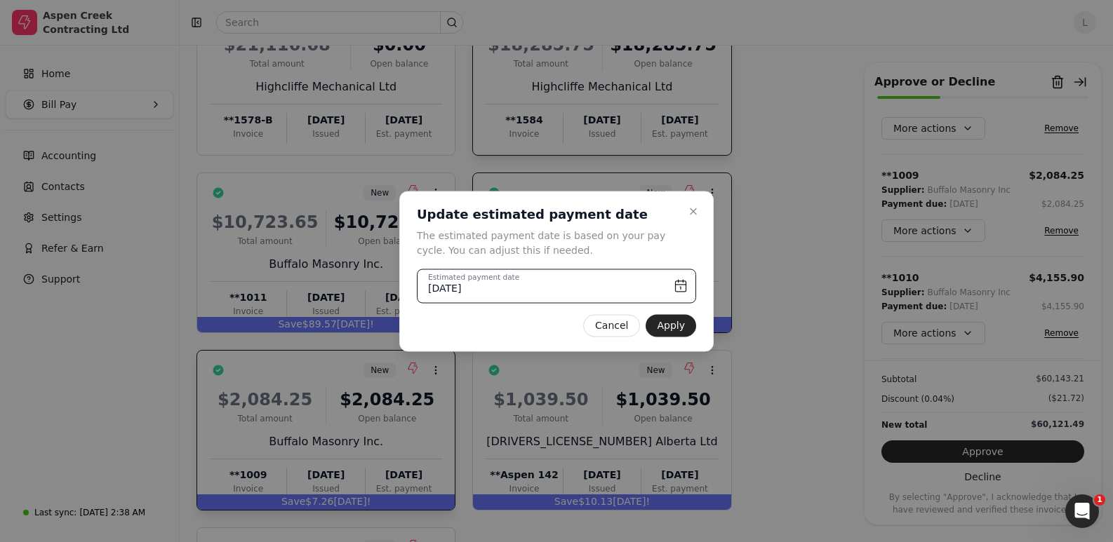
click at [681, 288] on input "[DATE]" at bounding box center [556, 286] width 279 height 34
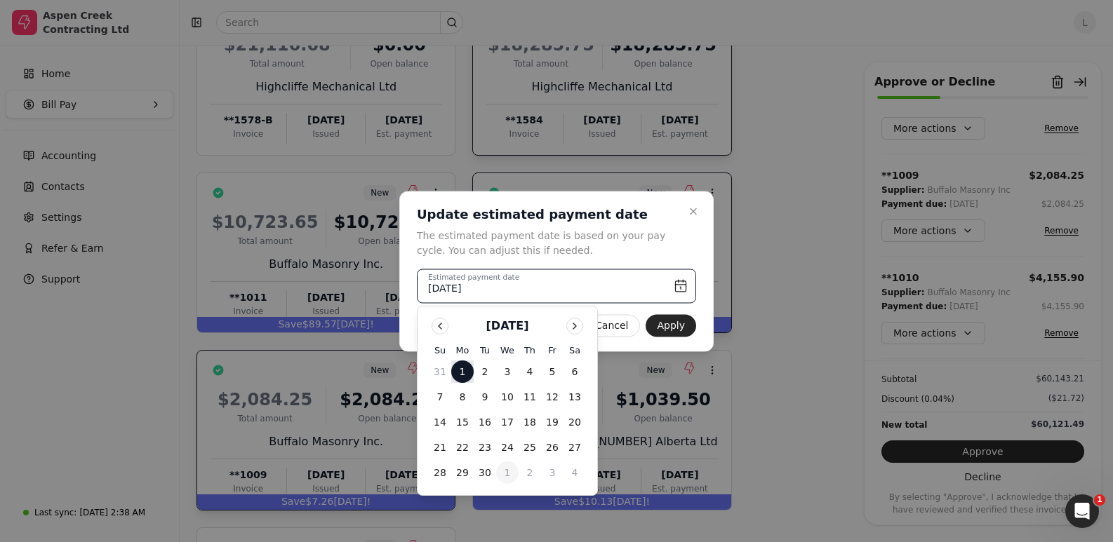
drag, startPoint x: 503, startPoint y: 474, endPoint x: 517, endPoint y: 472, distance: 14.2
click at [505, 474] on button "1" at bounding box center [507, 473] width 22 height 22
type input "[DATE]"
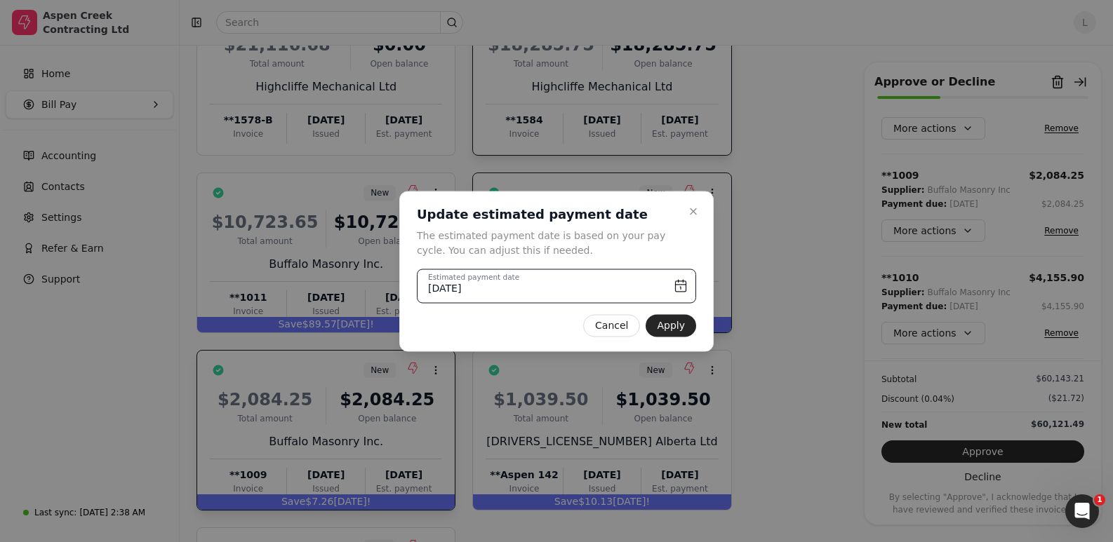
click at [684, 291] on input "[DATE]" at bounding box center [556, 286] width 279 height 34
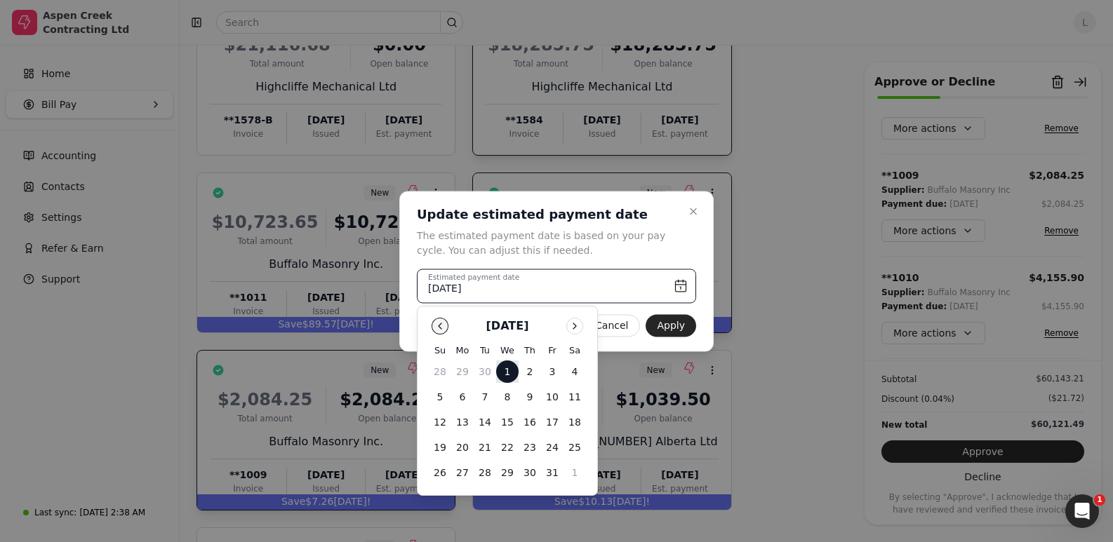
click at [434, 330] on button "Go to previous month" at bounding box center [440, 326] width 17 height 17
click at [506, 474] on button "1" at bounding box center [507, 473] width 22 height 22
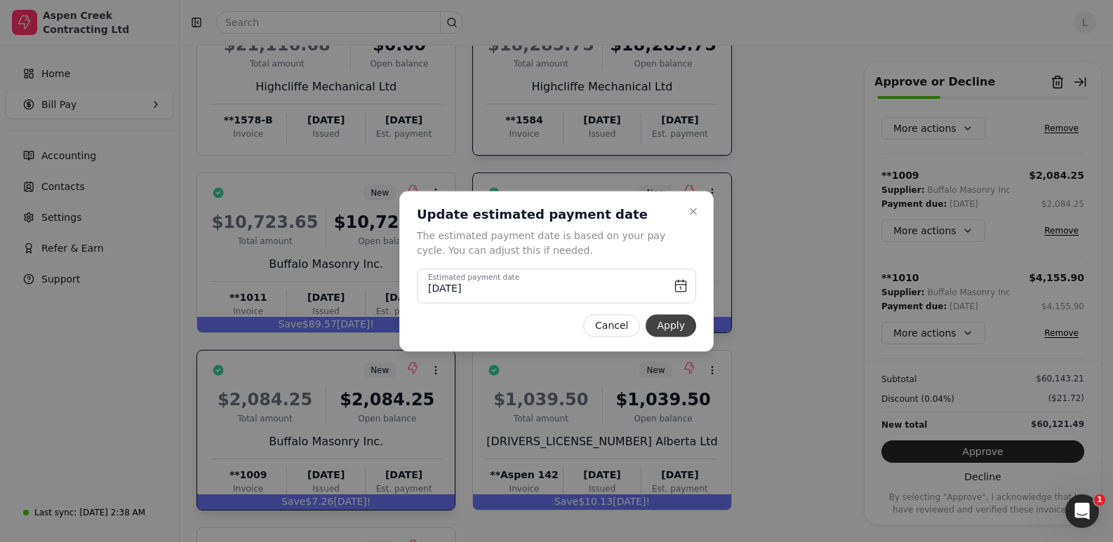
click at [669, 326] on button "Apply" at bounding box center [671, 325] width 51 height 22
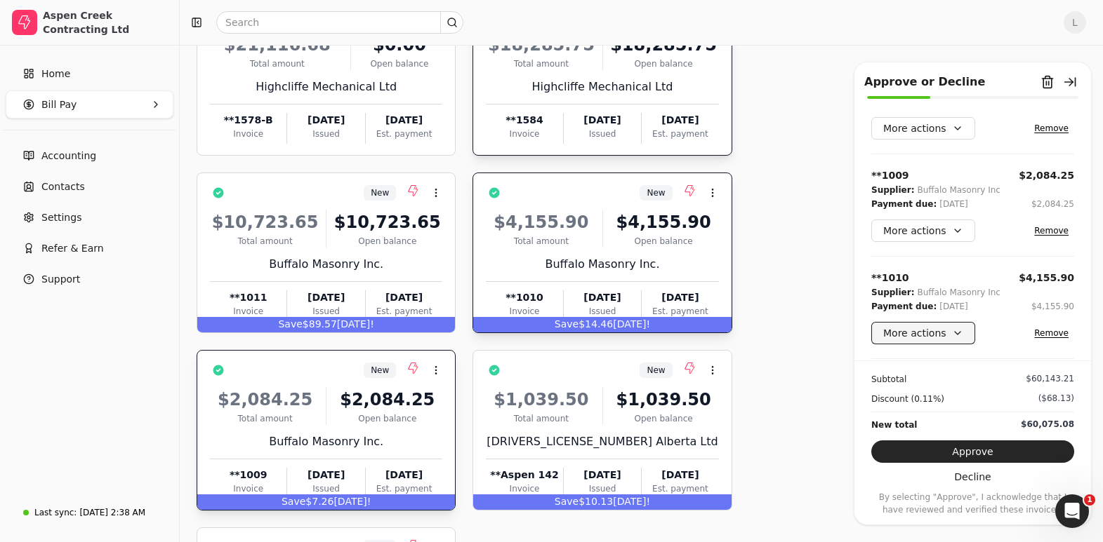
click at [919, 335] on button "More actions" at bounding box center [923, 333] width 104 height 22
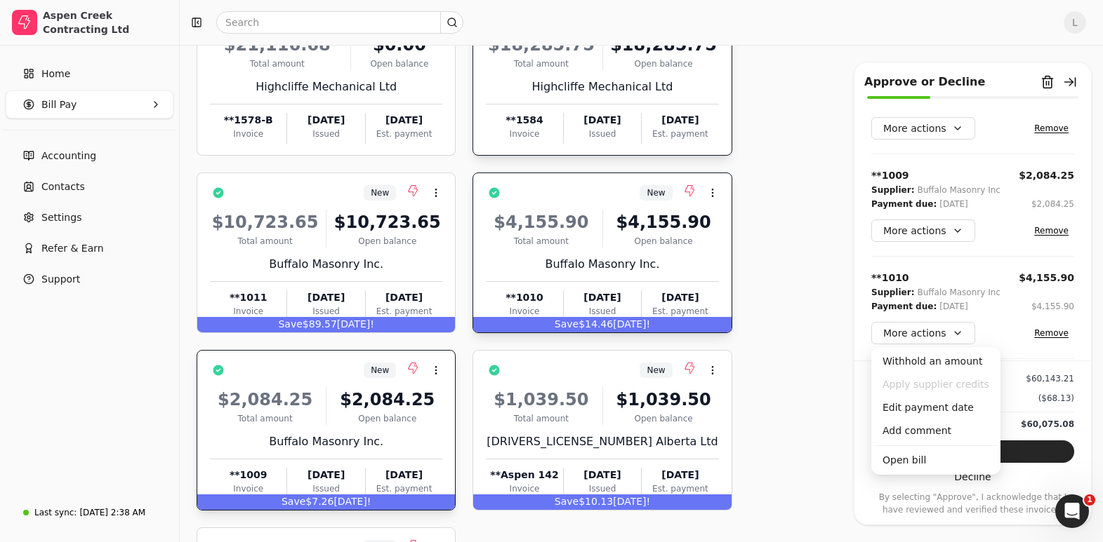
click at [1053, 231] on button "Remove" at bounding box center [1051, 230] width 46 height 17
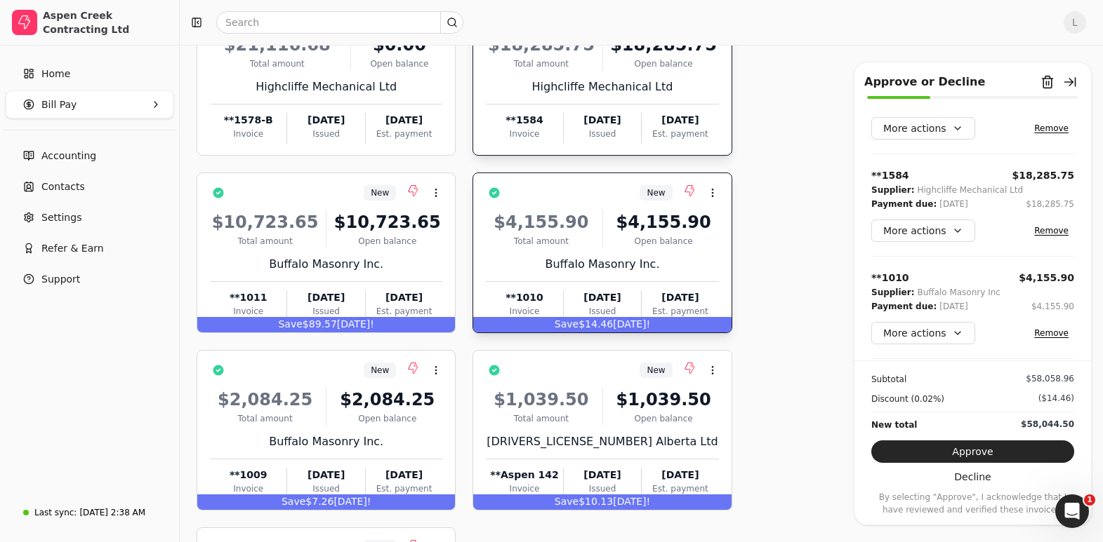
scroll to position [152, 0]
click at [933, 231] on button "More actions" at bounding box center [923, 231] width 104 height 22
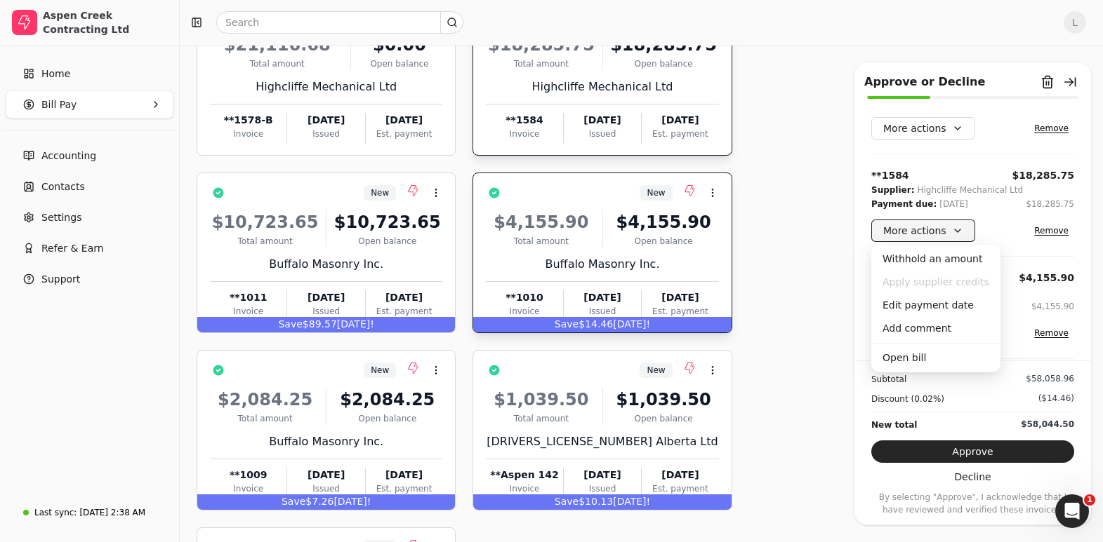
click at [933, 231] on button "More actions" at bounding box center [923, 231] width 104 height 22
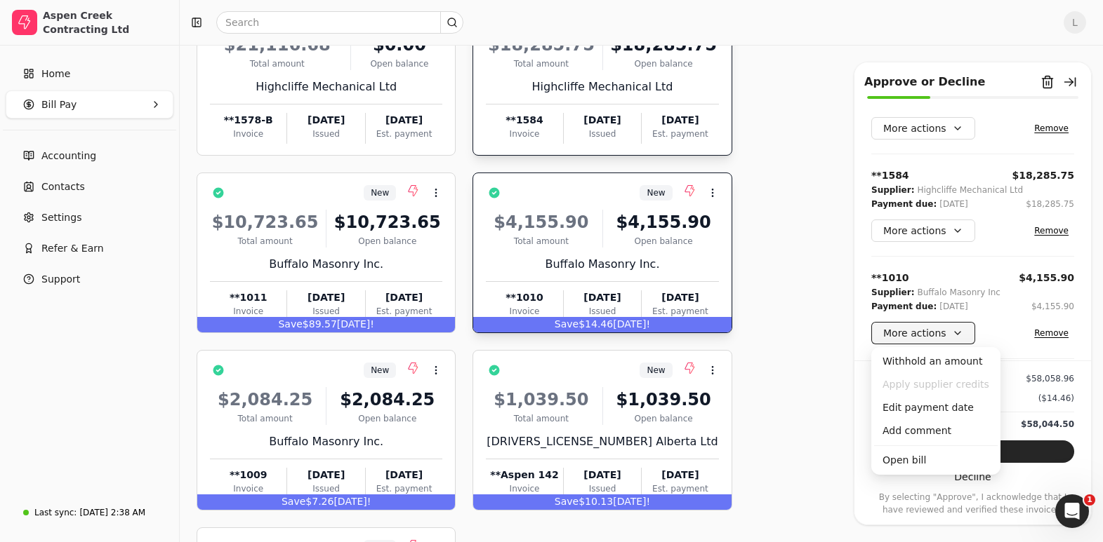
click at [965, 330] on button "More actions" at bounding box center [923, 333] width 104 height 22
click at [943, 407] on div "Edit payment date" at bounding box center [936, 408] width 124 height 23
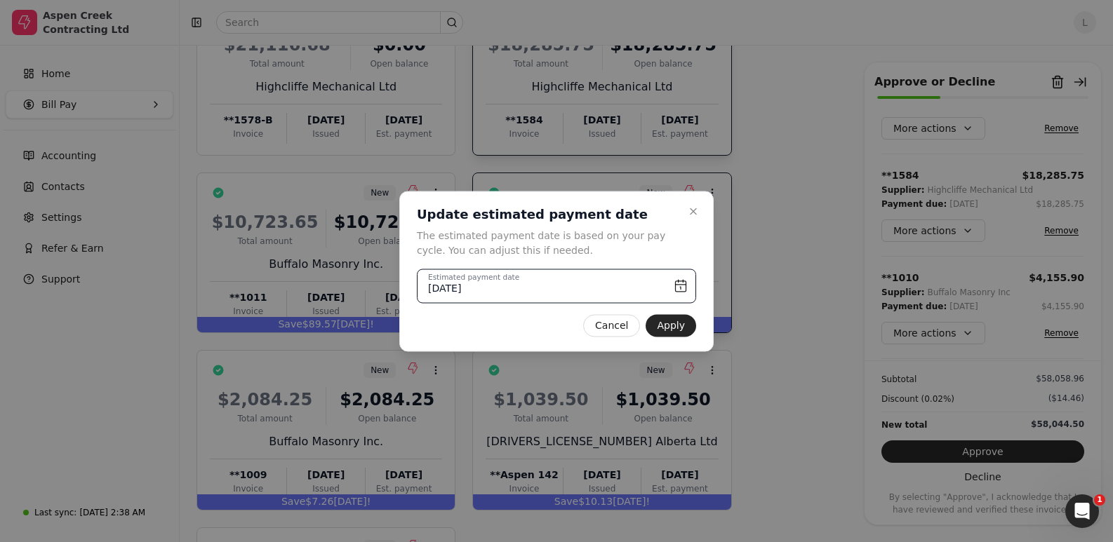
click at [507, 290] on input "[DATE]" at bounding box center [556, 286] width 279 height 34
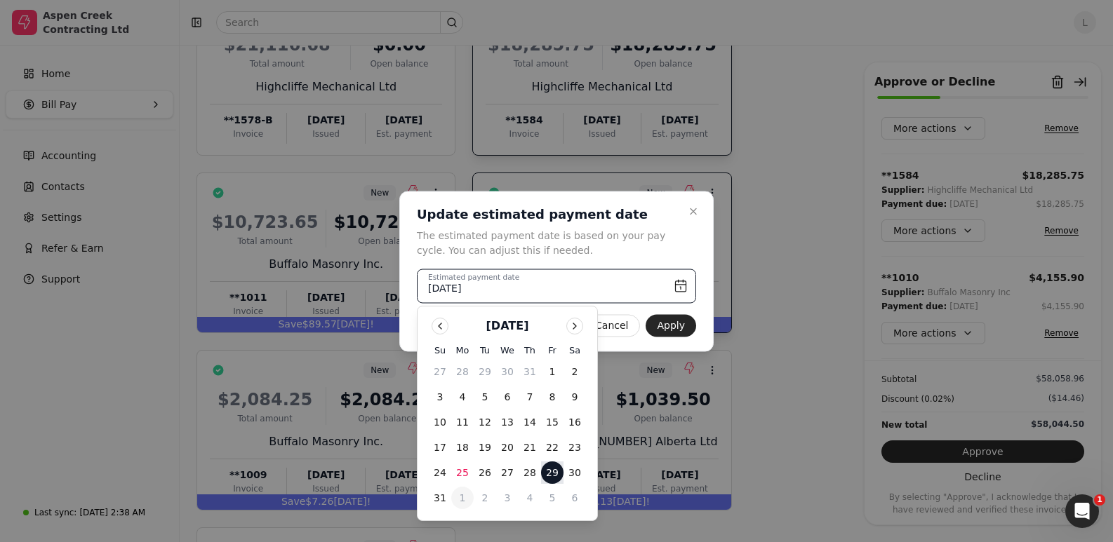
click at [462, 498] on button "1" at bounding box center [462, 498] width 22 height 22
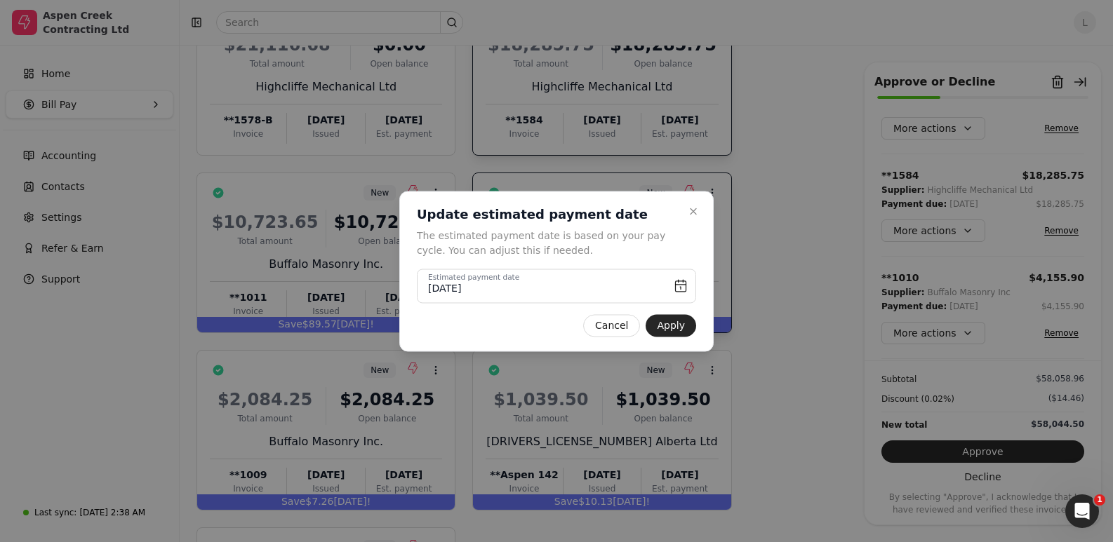
click at [686, 312] on div "Close Update estimated payment date The estimated payment date is based on your…" at bounding box center [556, 271] width 314 height 161
click at [682, 291] on input "[DATE]" at bounding box center [556, 286] width 279 height 34
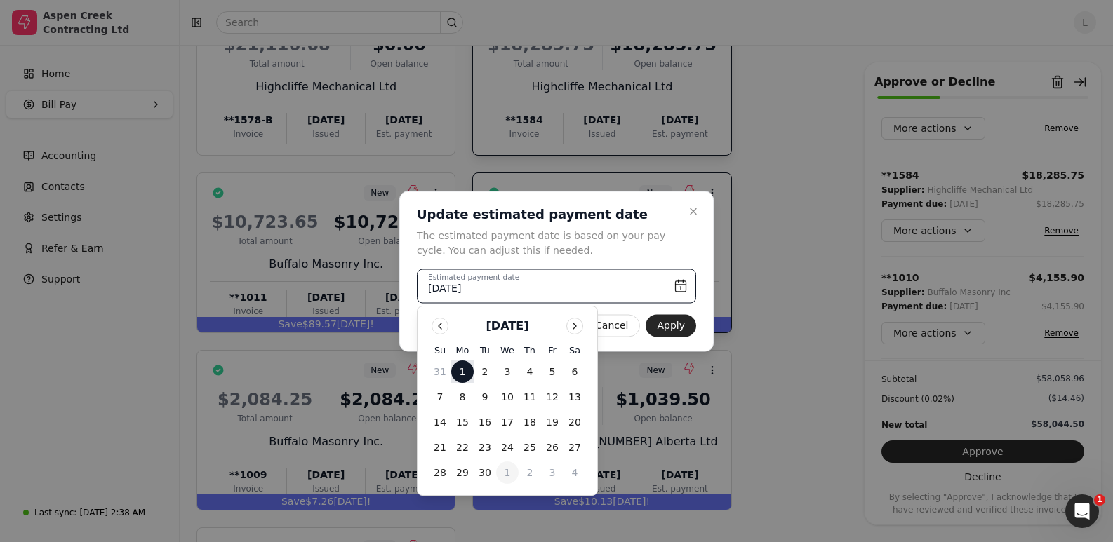
click at [506, 472] on button "1" at bounding box center [507, 473] width 22 height 22
type input "[DATE]"
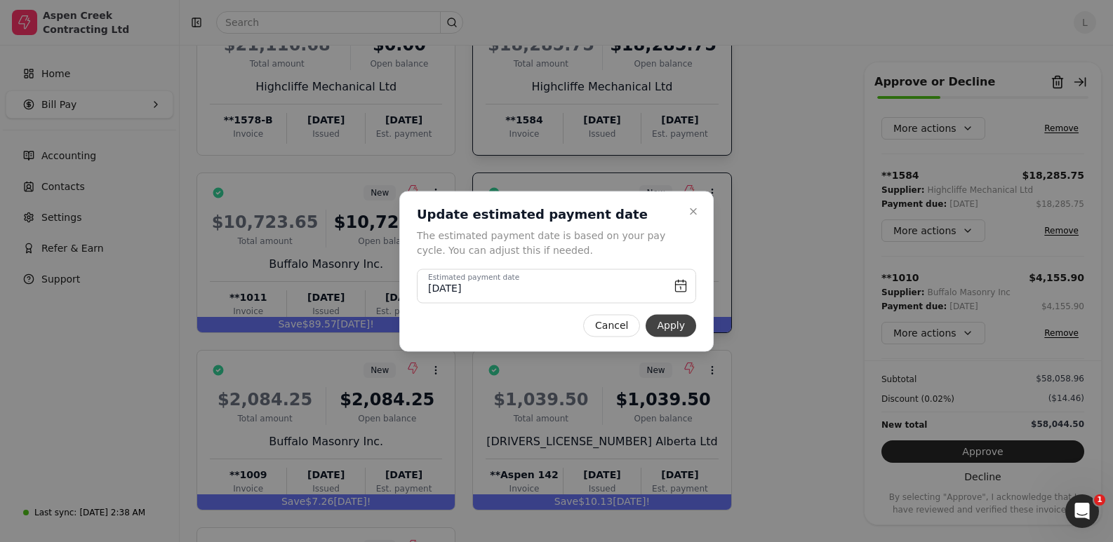
click at [676, 324] on button "Apply" at bounding box center [671, 325] width 51 height 22
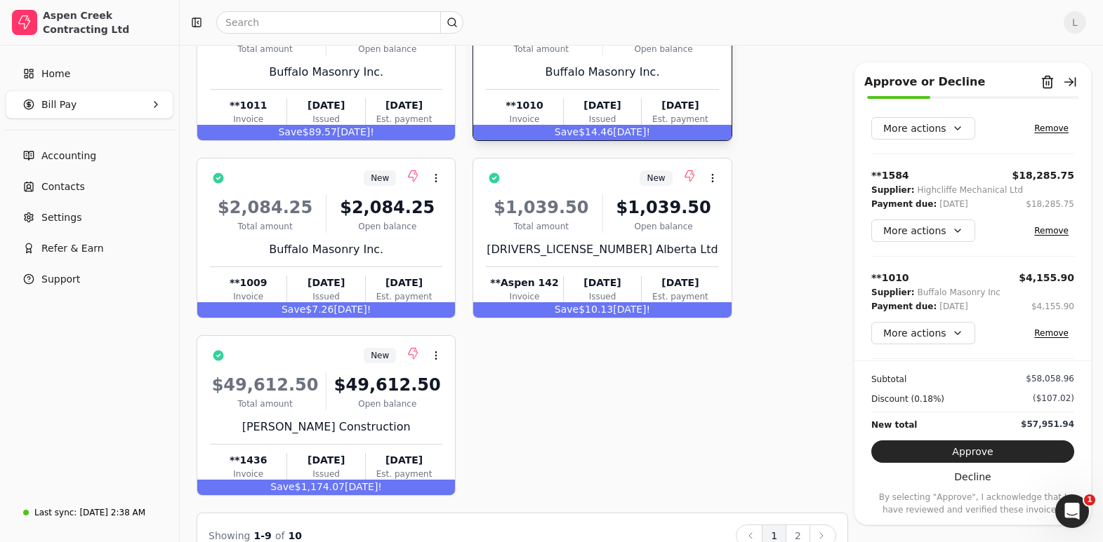
scroll to position [514, 0]
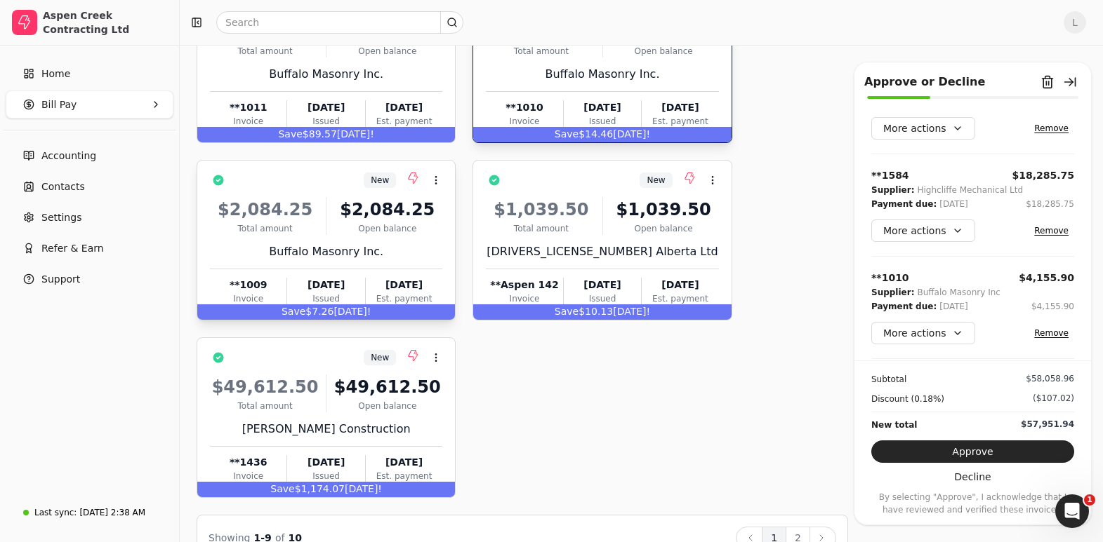
click at [434, 235] on div "$2,084.25 Total amount $2,084.25 Open balance Buffalo Masonry Inc. **1009 Invoi…" at bounding box center [326, 249] width 232 height 120
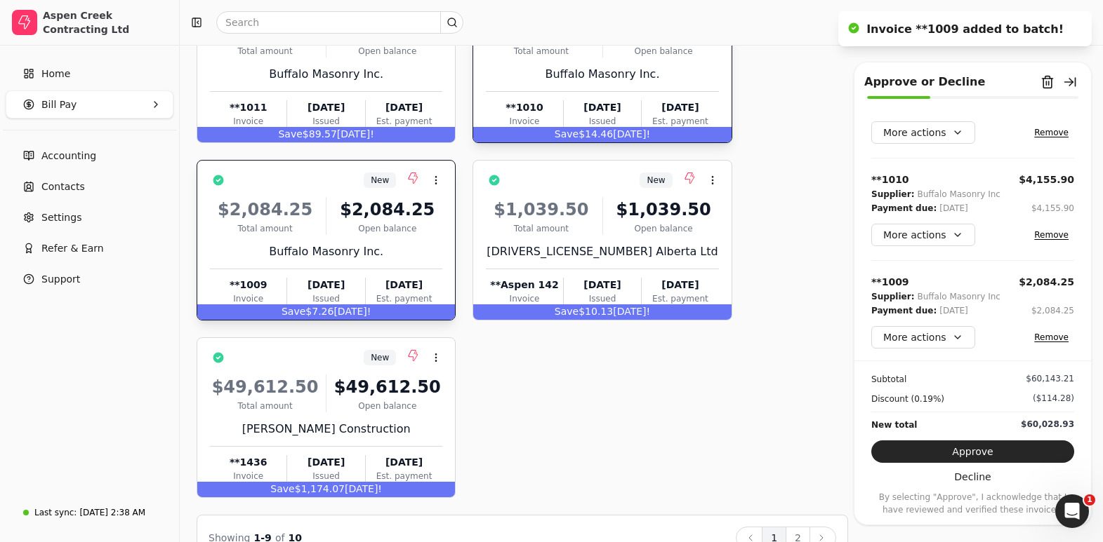
scroll to position [255, 0]
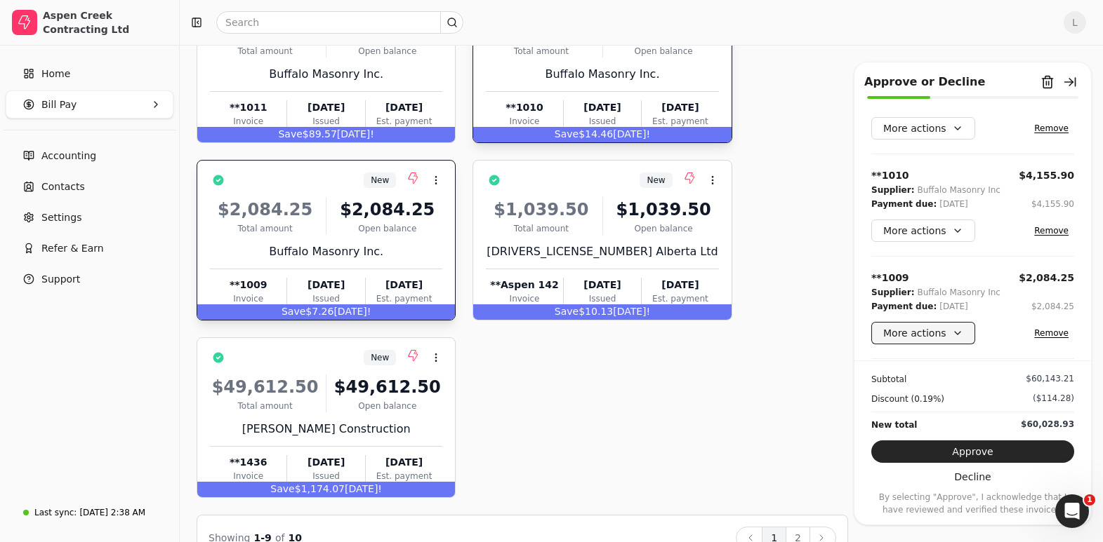
click at [919, 335] on button "More actions" at bounding box center [923, 333] width 104 height 22
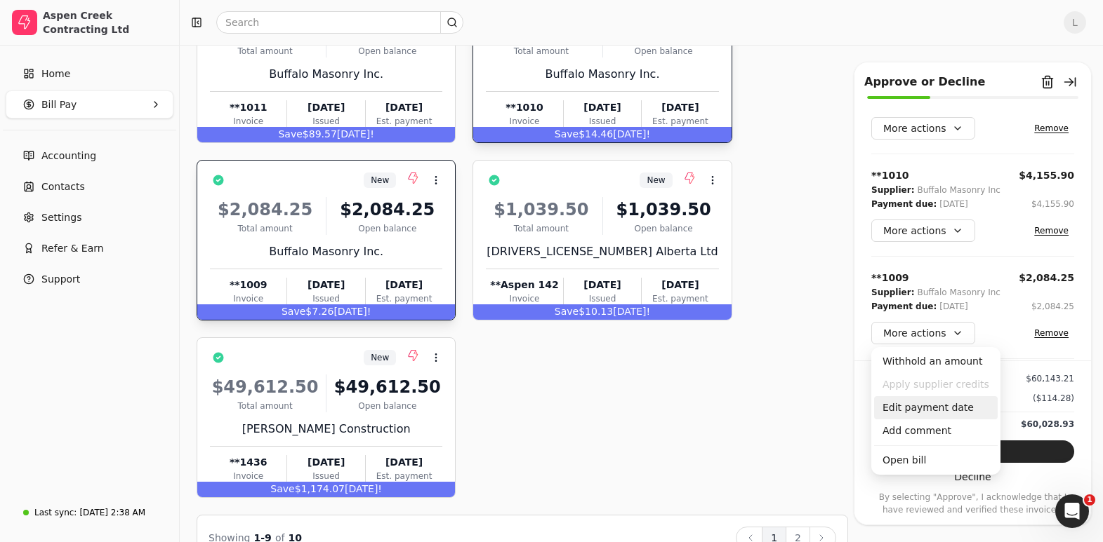
click at [917, 406] on div "Edit payment date" at bounding box center [936, 408] width 124 height 23
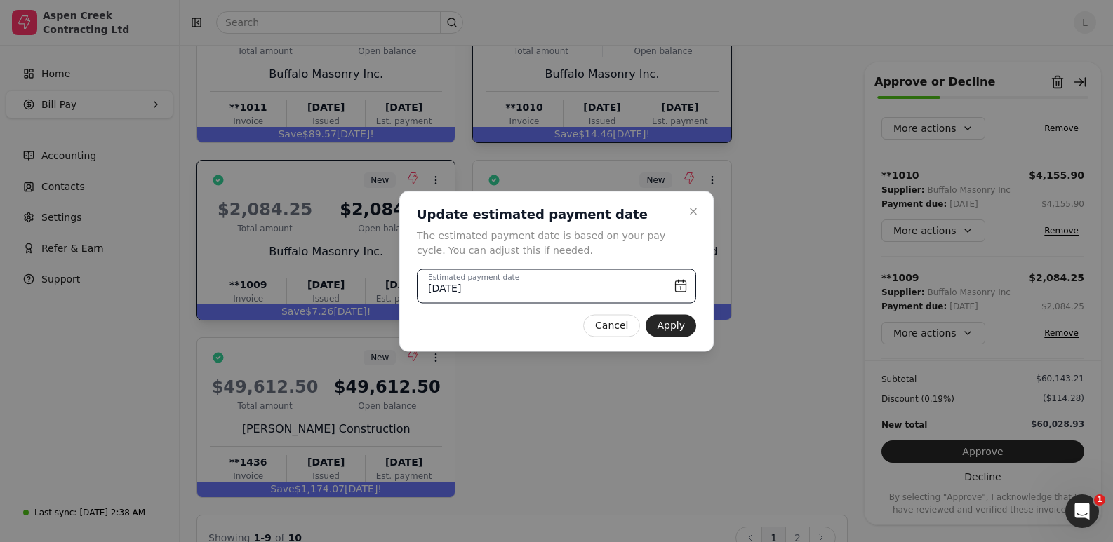
click at [676, 287] on input "[DATE]" at bounding box center [556, 286] width 279 height 34
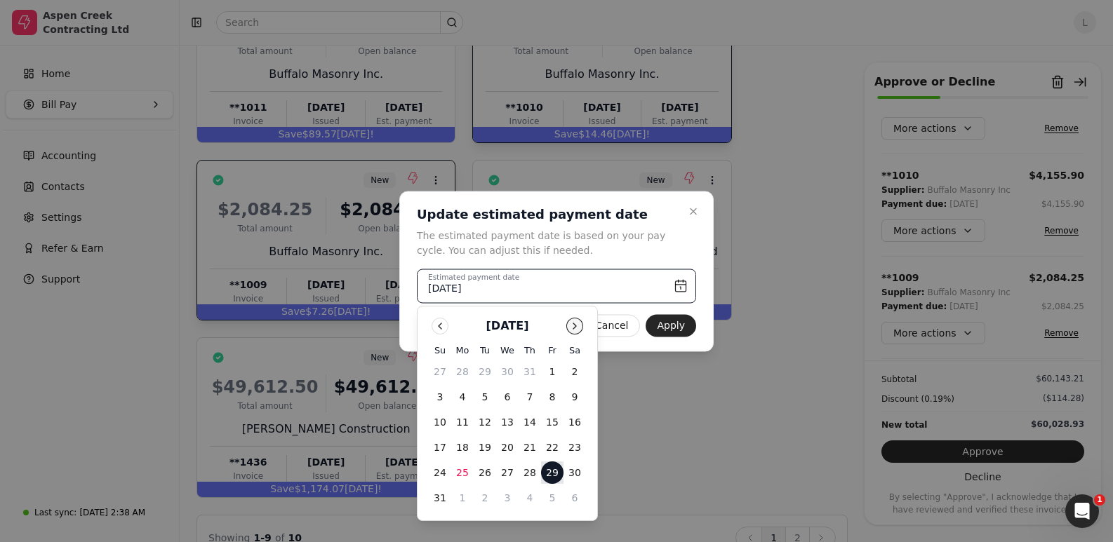
click at [573, 326] on button "Go to next month" at bounding box center [574, 326] width 17 height 17
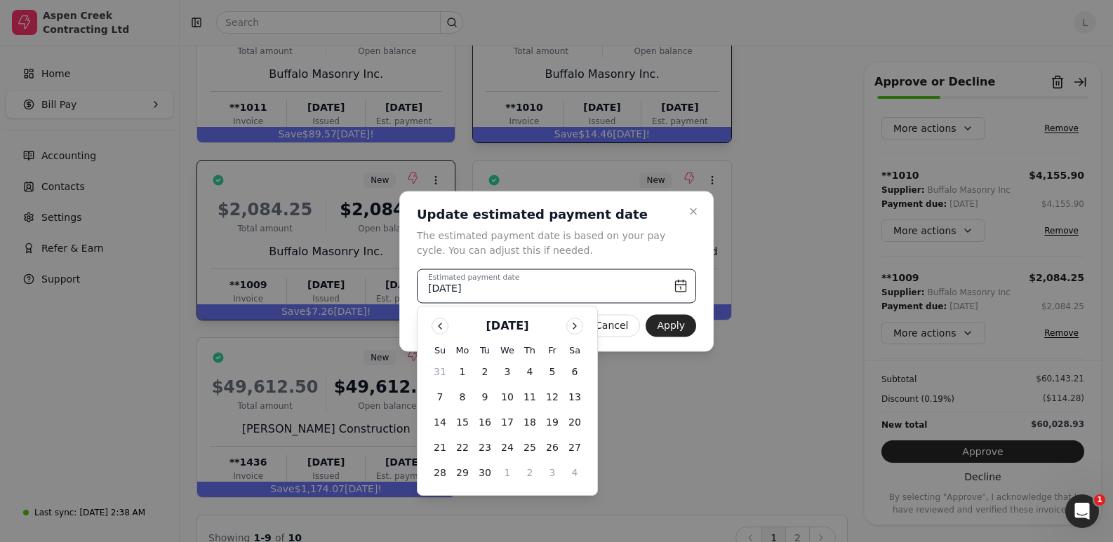
drag, startPoint x: 509, startPoint y: 472, endPoint x: 529, endPoint y: 457, distance: 25.1
click at [508, 471] on button "1" at bounding box center [507, 473] width 22 height 22
type input "[DATE]"
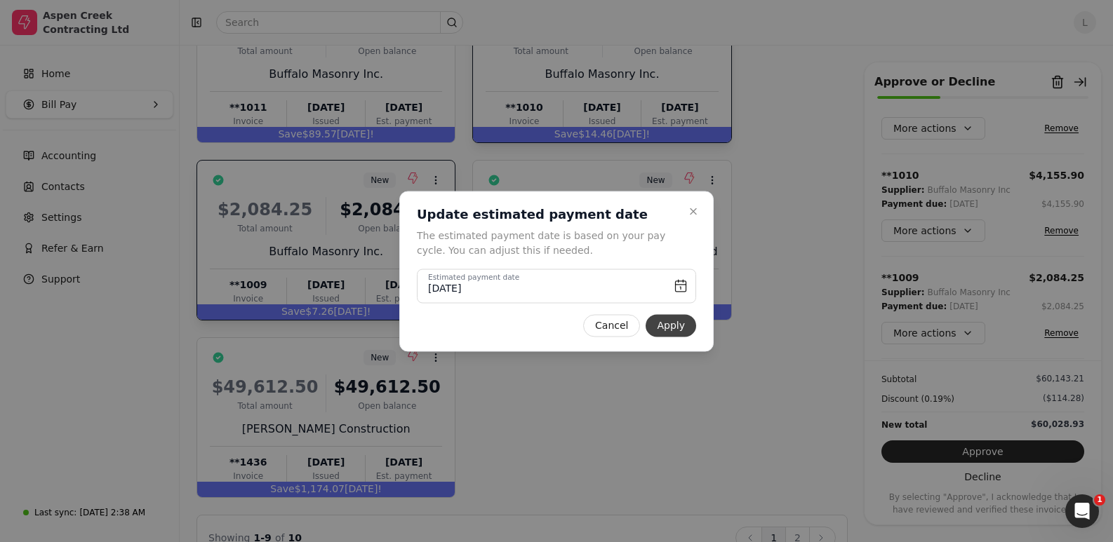
click at [669, 322] on button "Apply" at bounding box center [671, 325] width 51 height 22
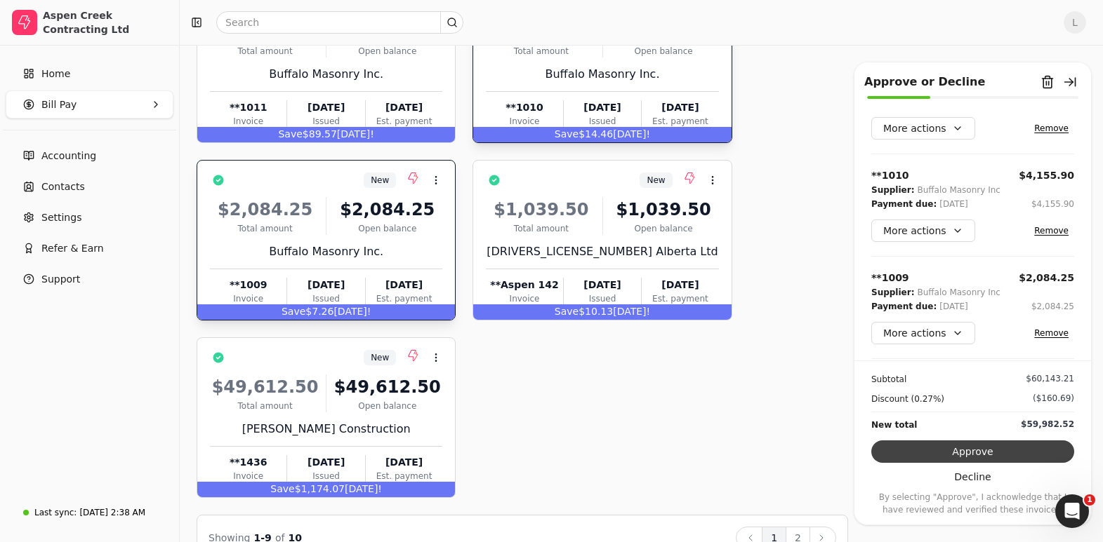
click at [955, 453] on button "Approve" at bounding box center [972, 452] width 203 height 22
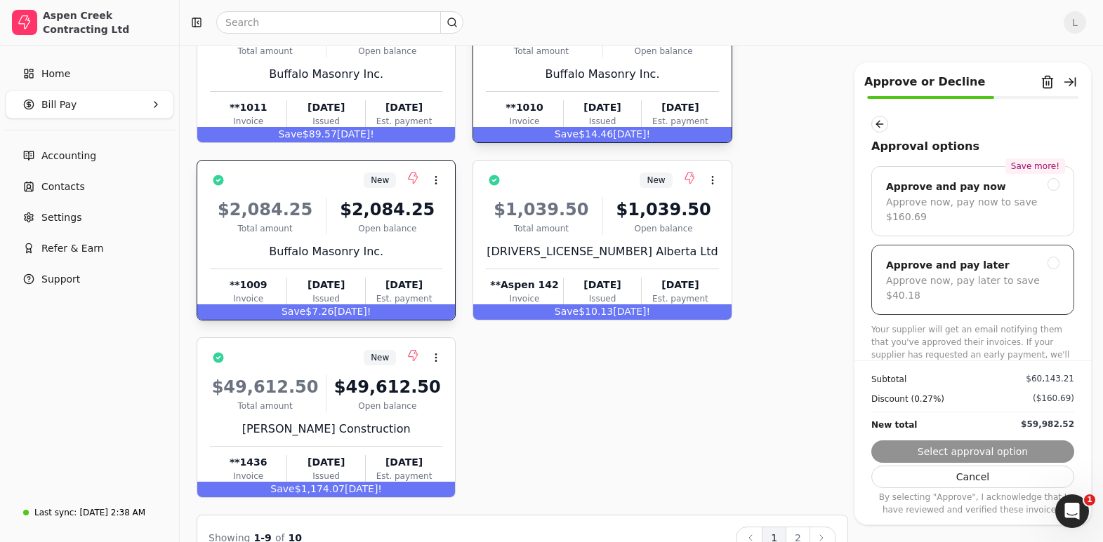
click at [1051, 264] on div at bounding box center [1053, 263] width 13 height 13
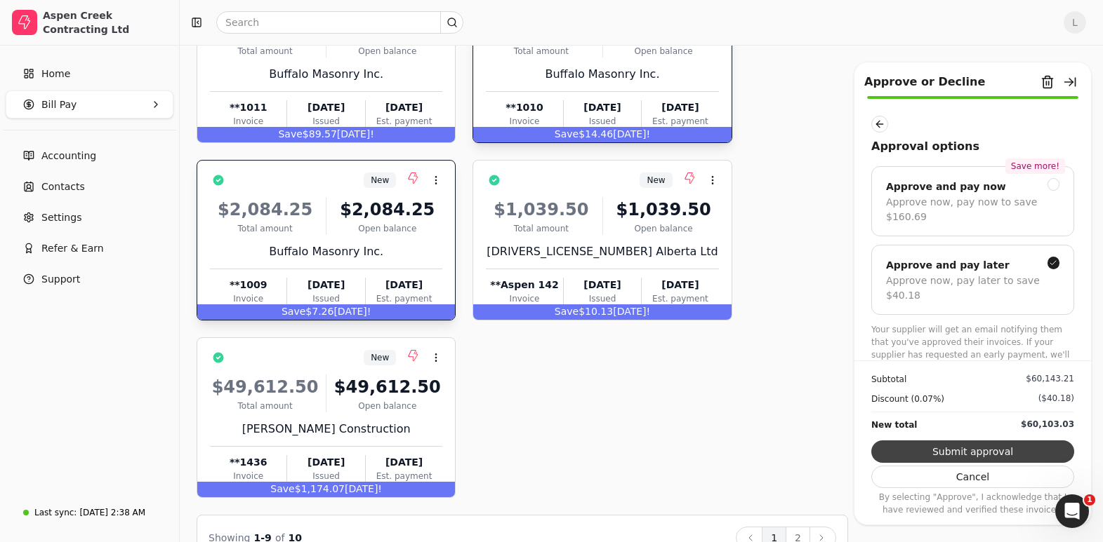
click at [992, 449] on button "Submit approval" at bounding box center [972, 452] width 203 height 22
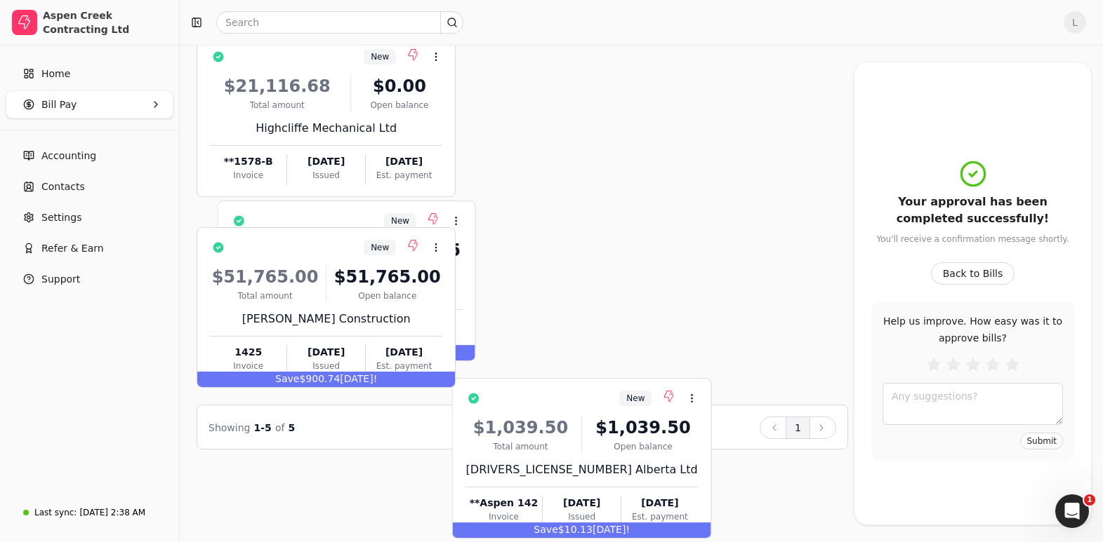
scroll to position [192, 0]
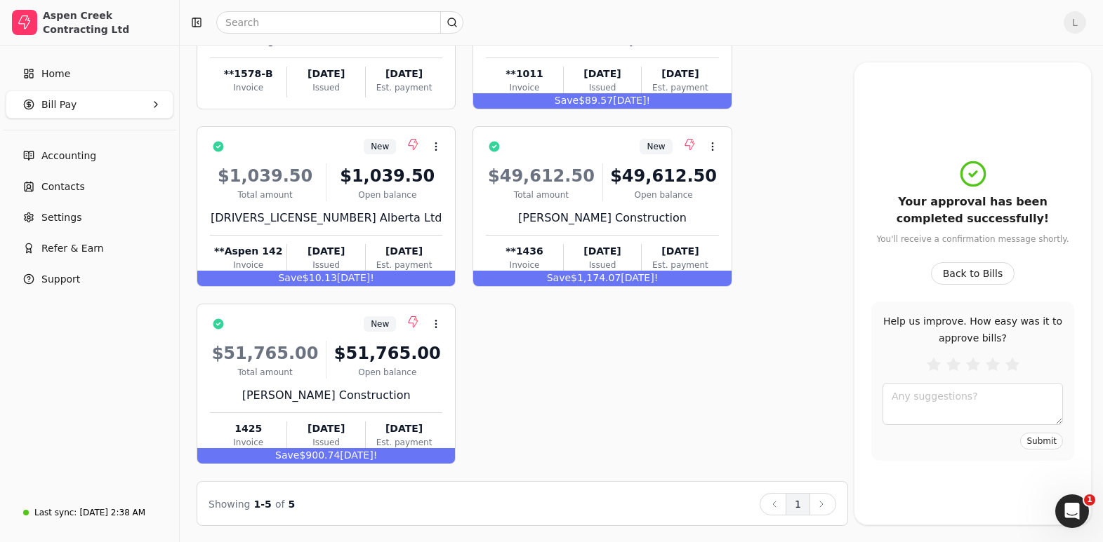
click at [759, 159] on div "New Context Menu Button $21,116.68 Total amount $0.00 Open balance Highcliffe M…" at bounding box center [522, 207] width 651 height 516
